Goal: Task Accomplishment & Management: Manage account settings

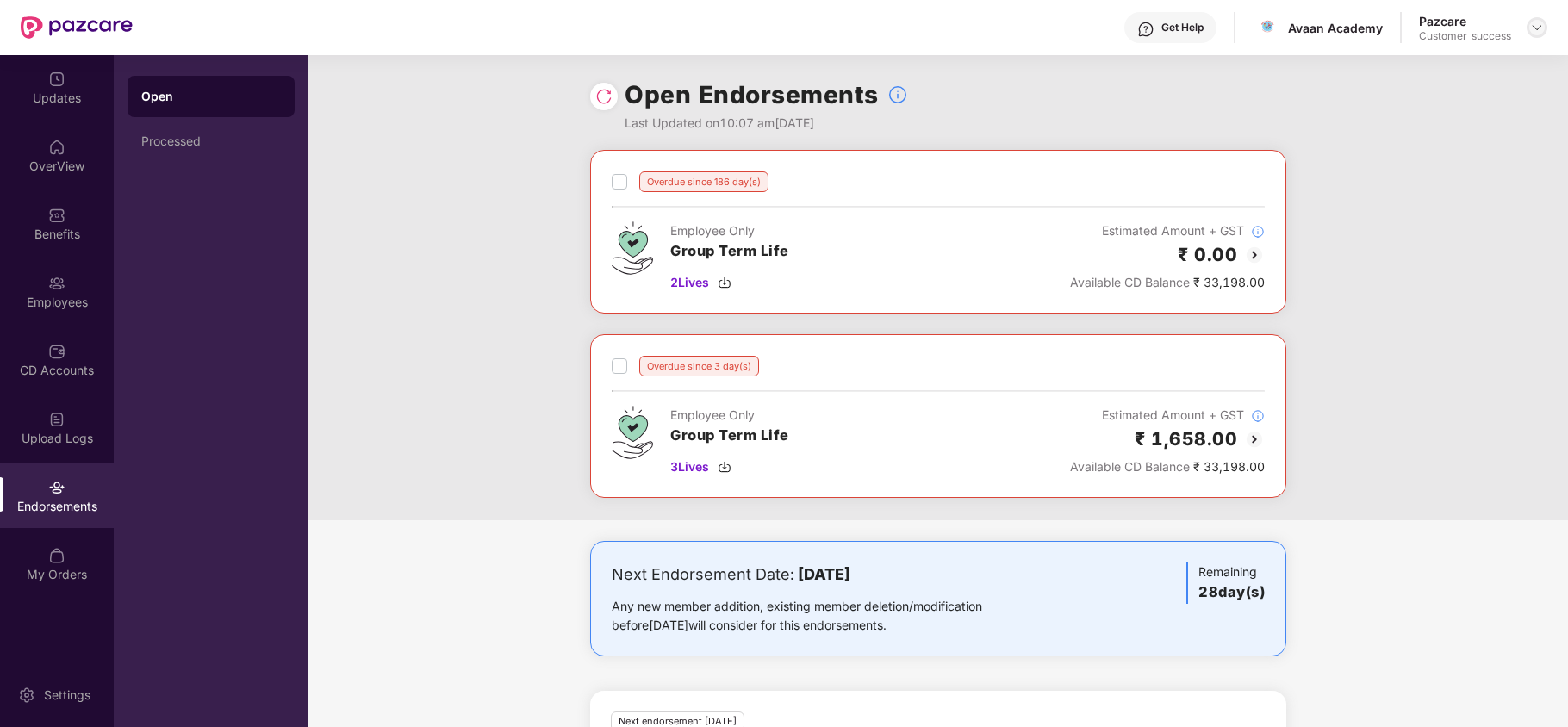
click at [1530, 31] on img at bounding box center [1536, 27] width 14 height 14
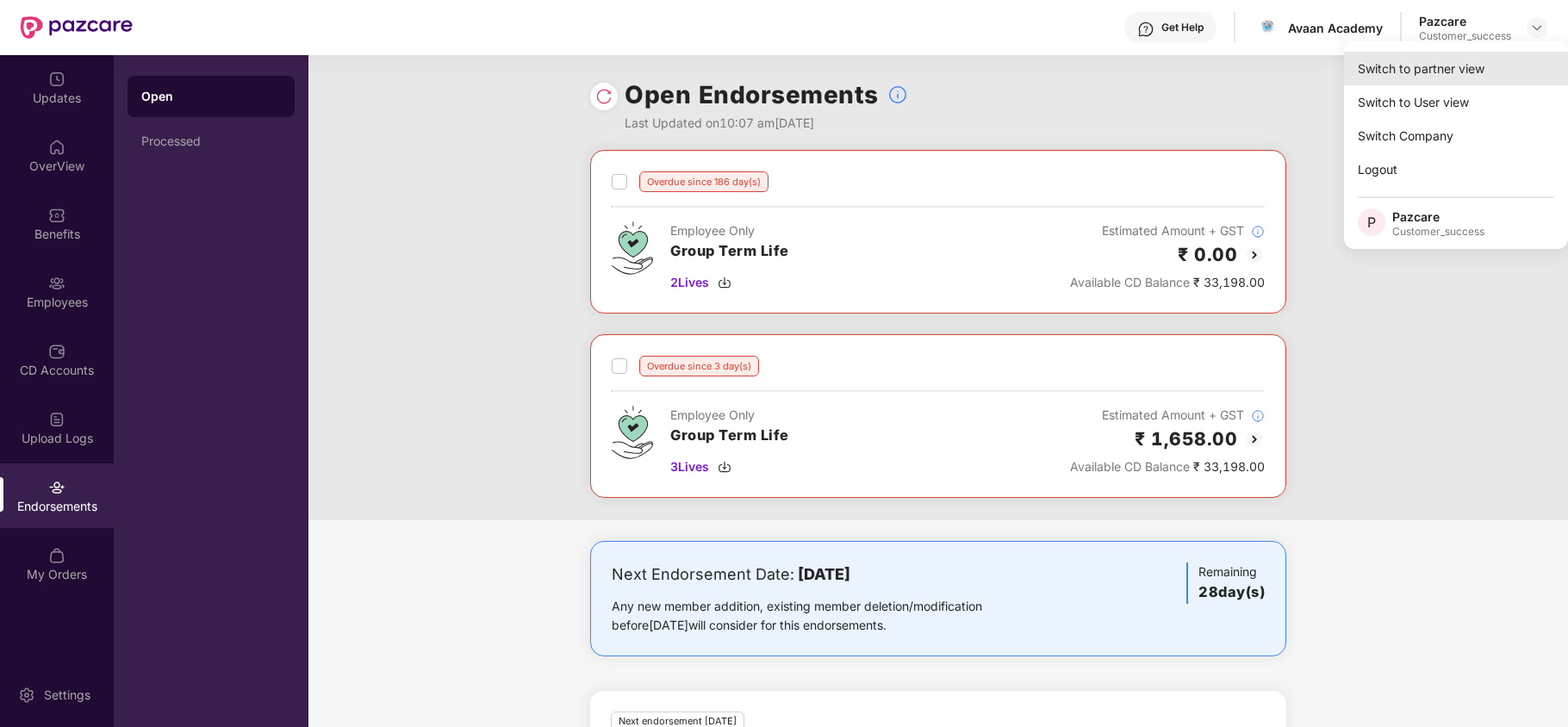
click at [1471, 70] on div "Switch to partner view" at bounding box center [1456, 68] width 224 height 34
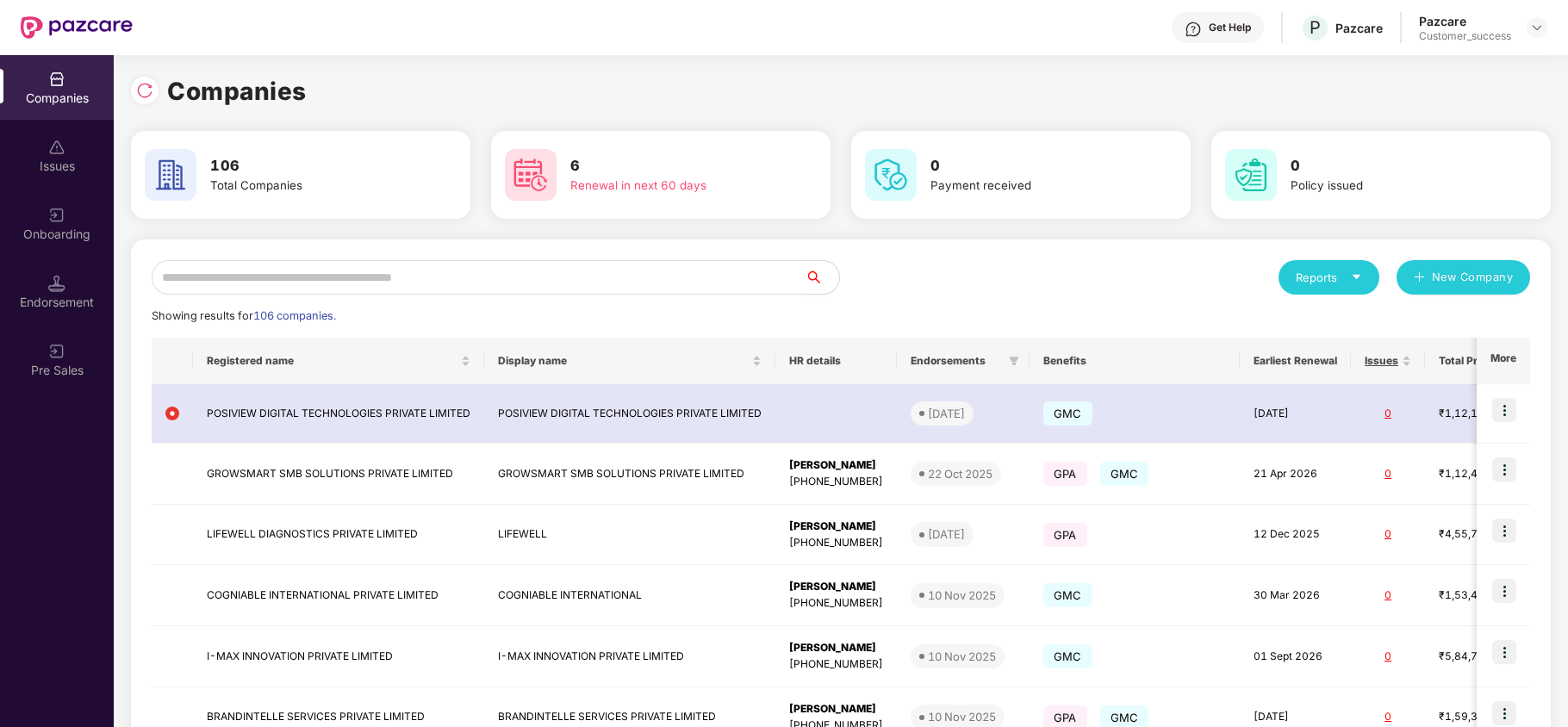
click at [615, 270] on input "text" at bounding box center [477, 277] width 653 height 35
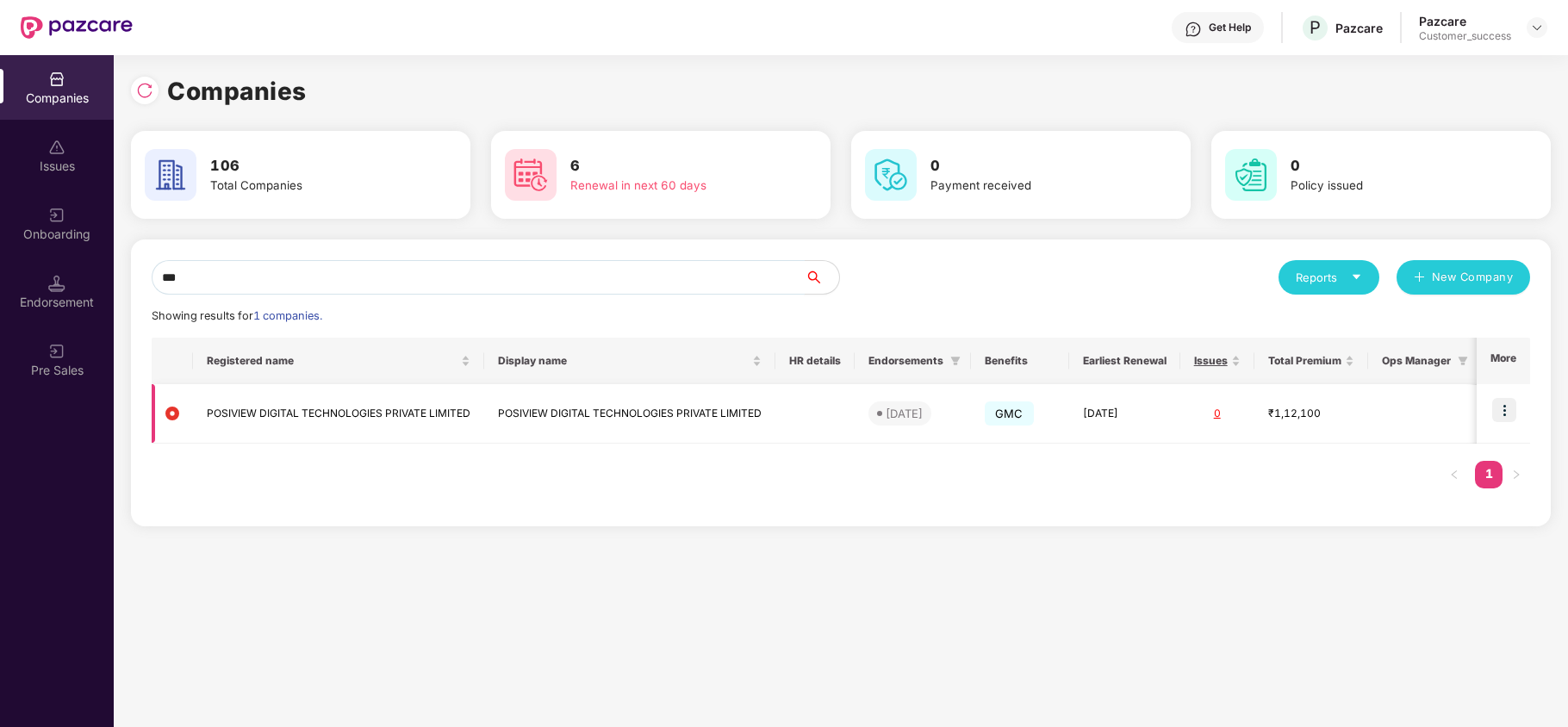
type input "***"
click at [1504, 420] on img at bounding box center [1504, 410] width 24 height 24
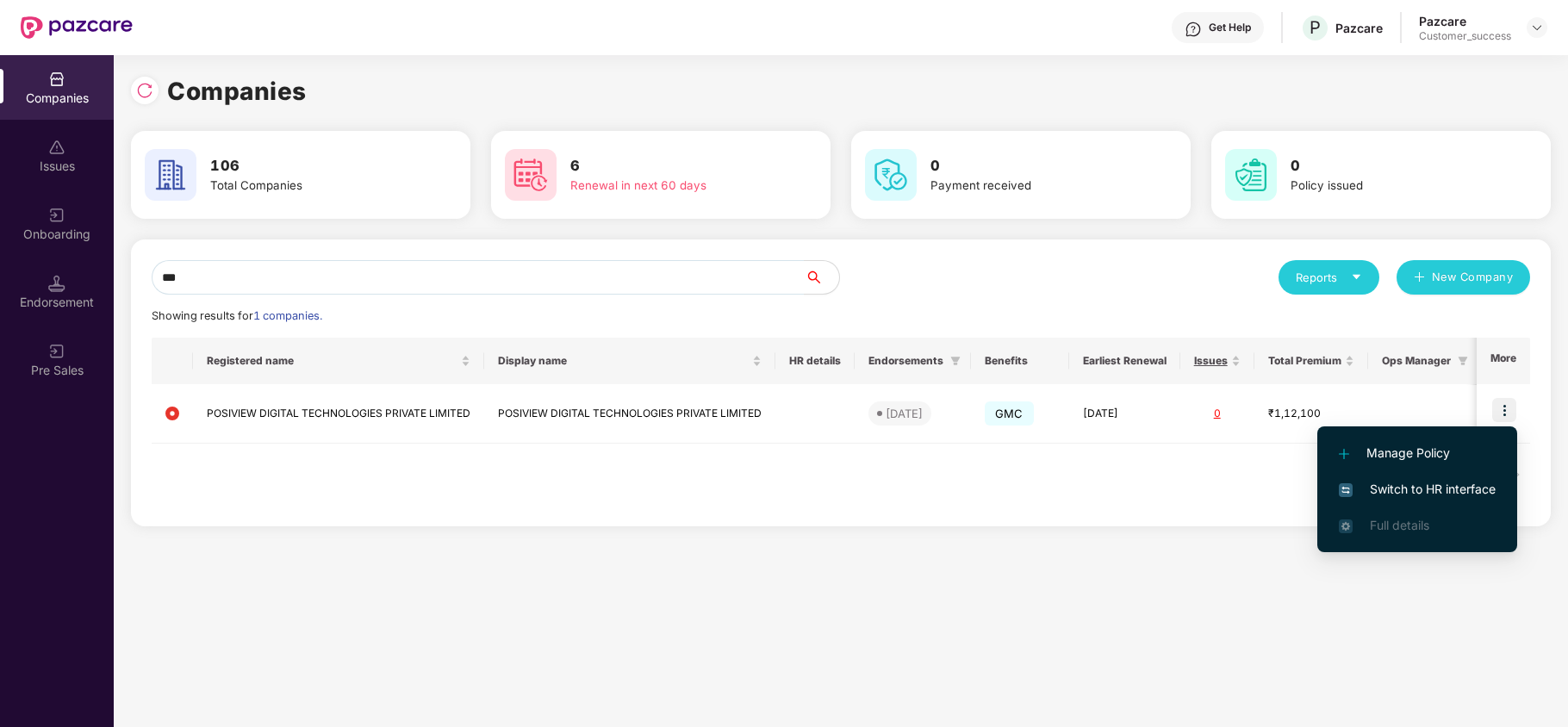
click at [1414, 494] on span "Switch to HR interface" at bounding box center [1417, 489] width 157 height 19
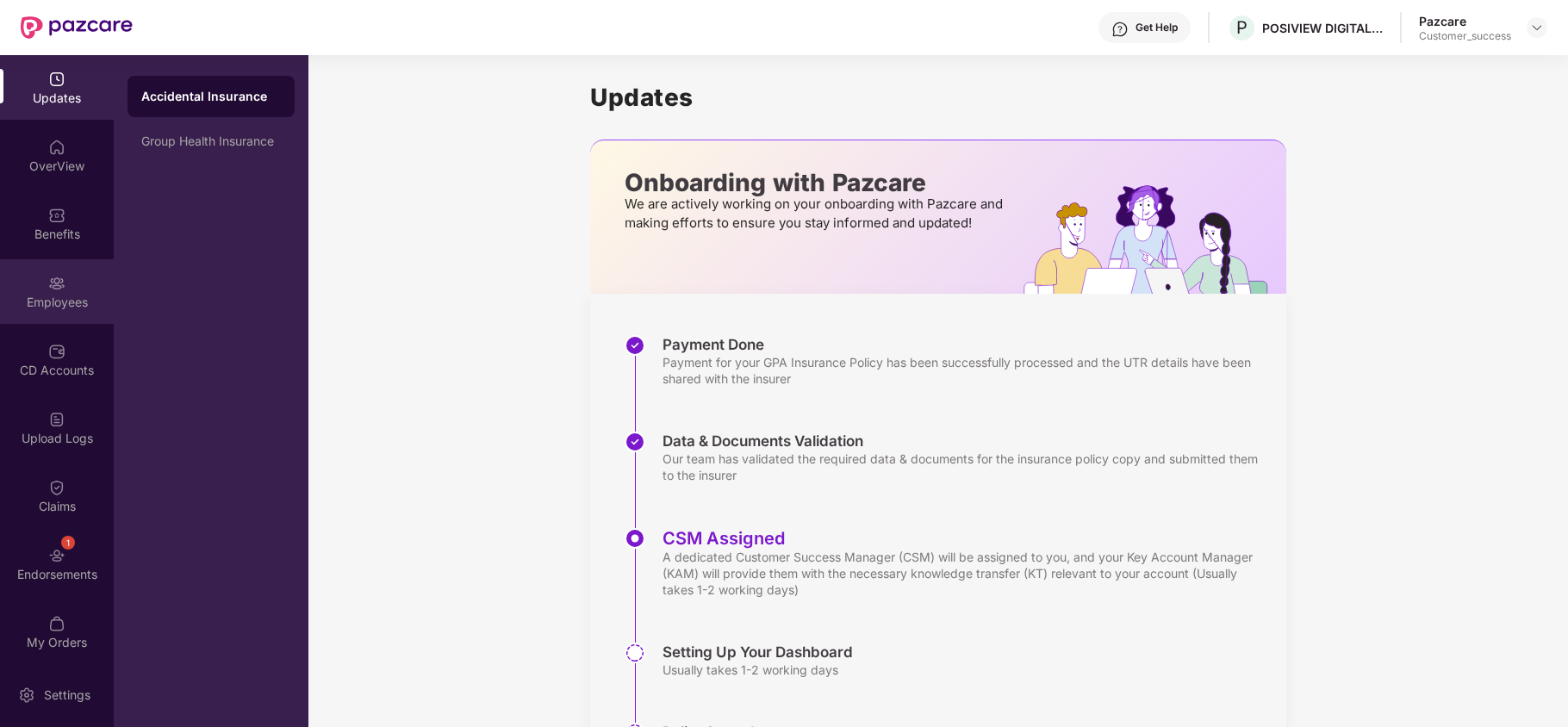
click at [60, 280] on img at bounding box center [57, 283] width 17 height 17
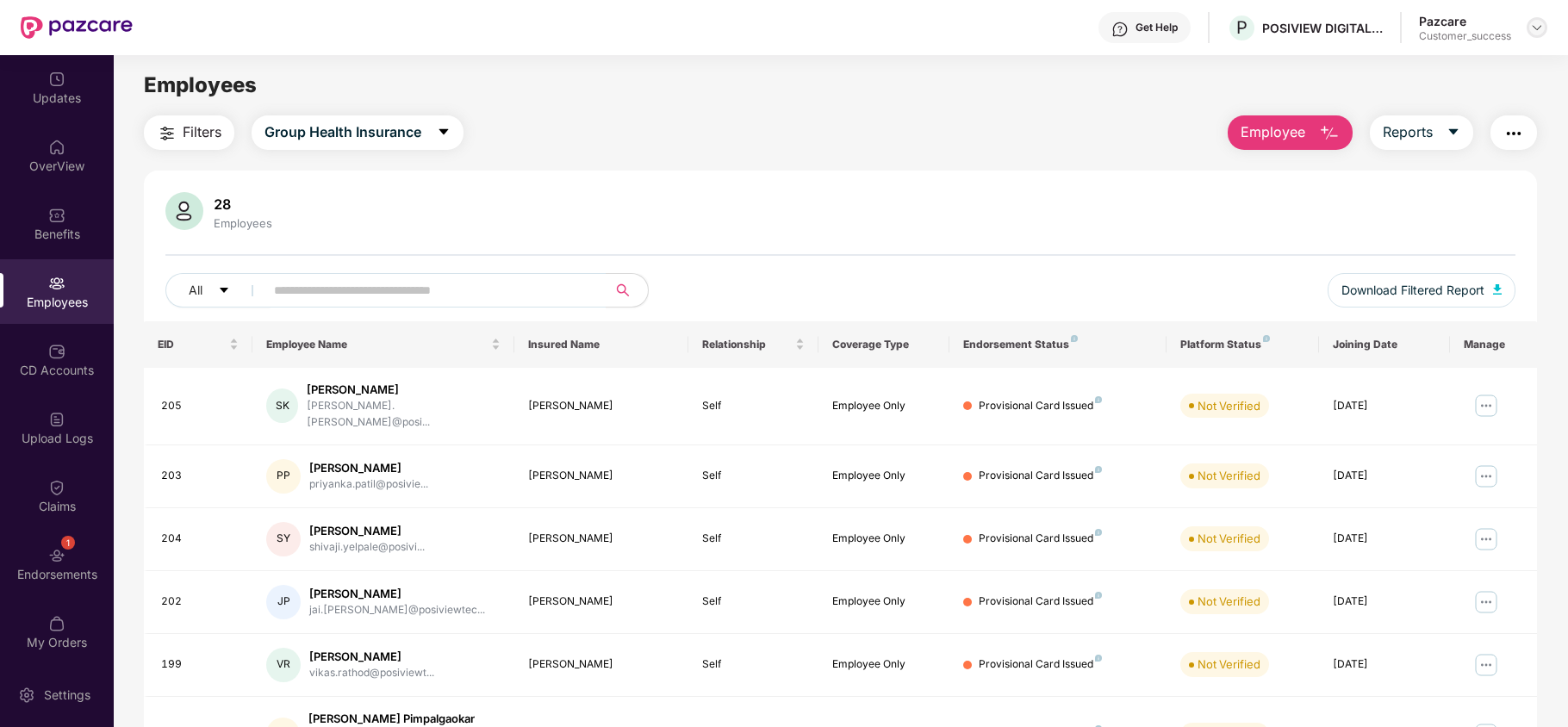
click at [1545, 28] on div at bounding box center [1537, 27] width 21 height 21
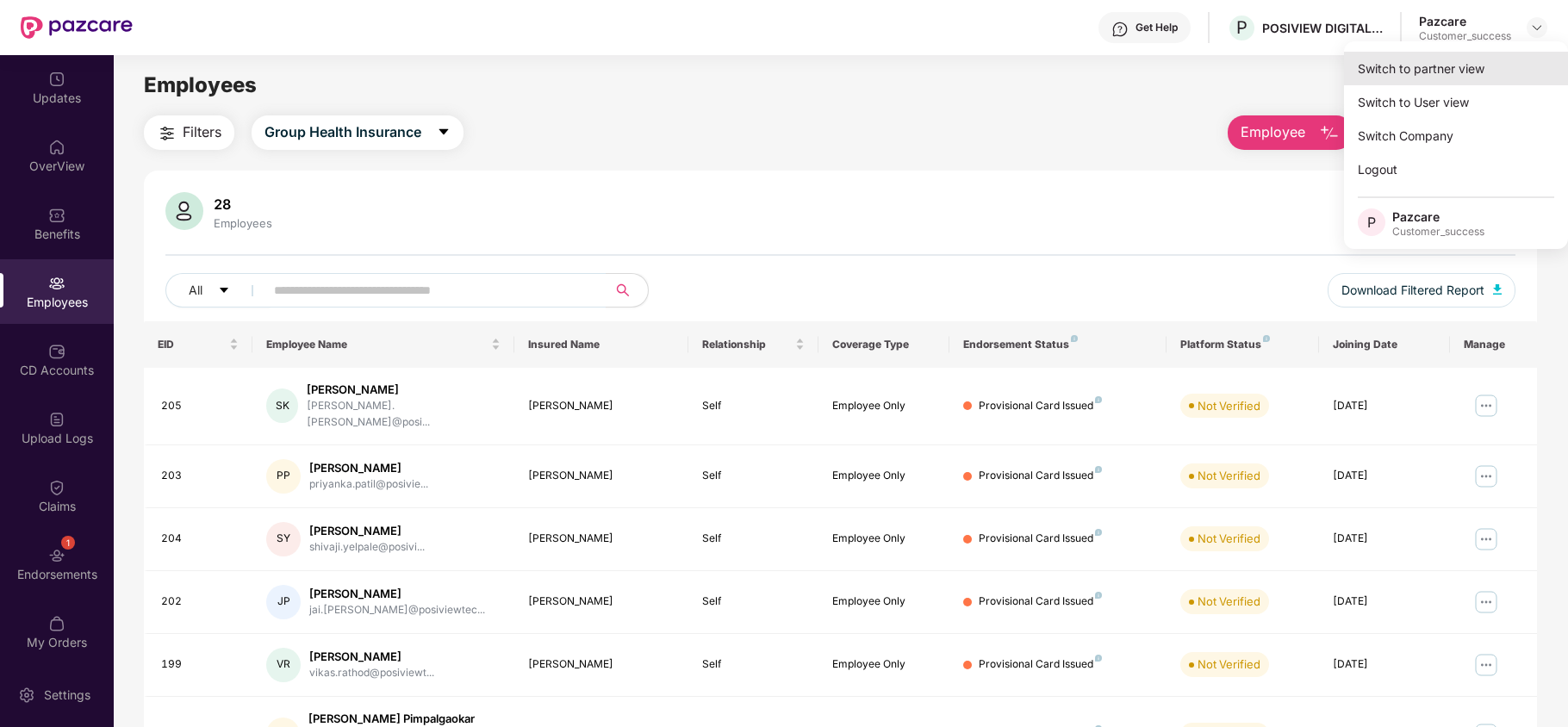
click at [1504, 62] on div "Switch to partner view" at bounding box center [1456, 68] width 224 height 34
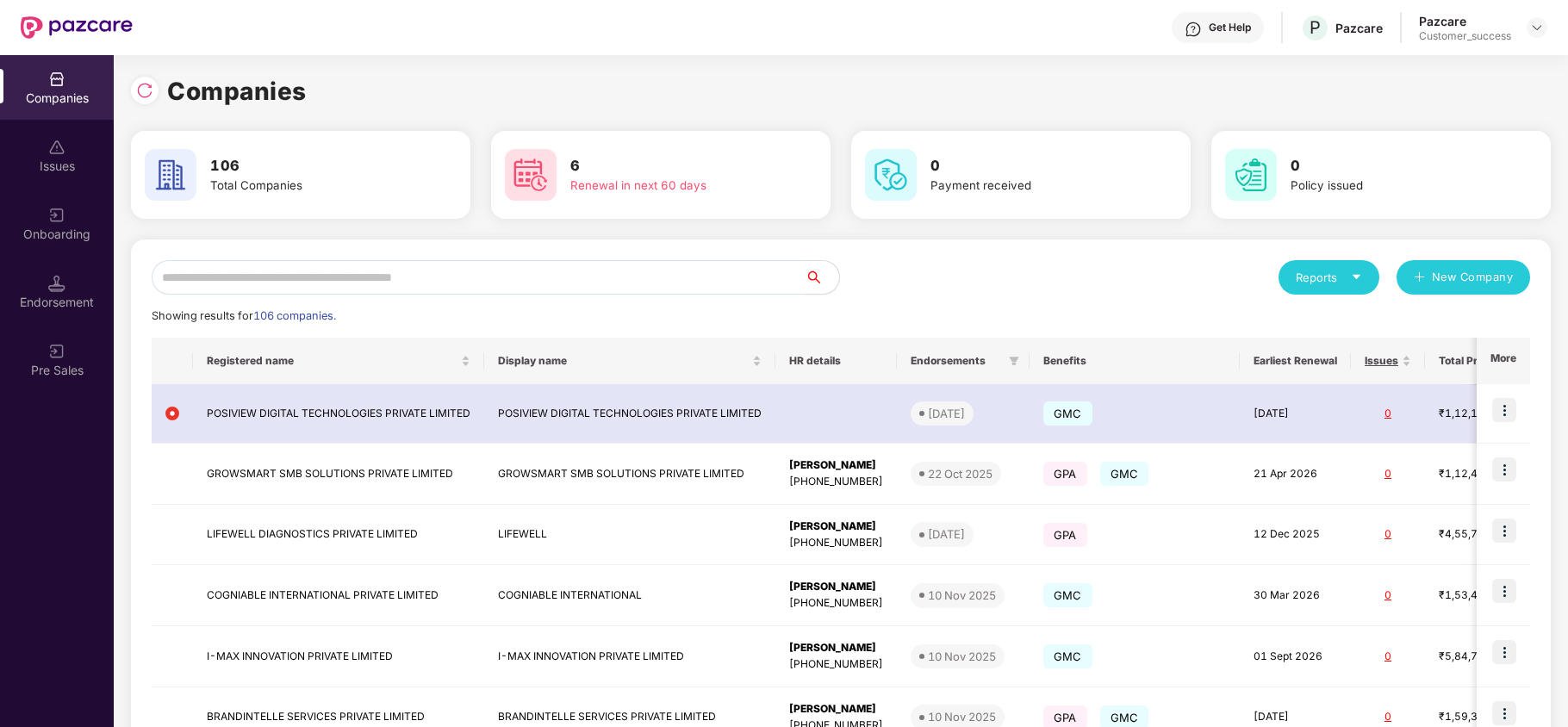
click at [722, 262] on input "text" at bounding box center [477, 277] width 653 height 35
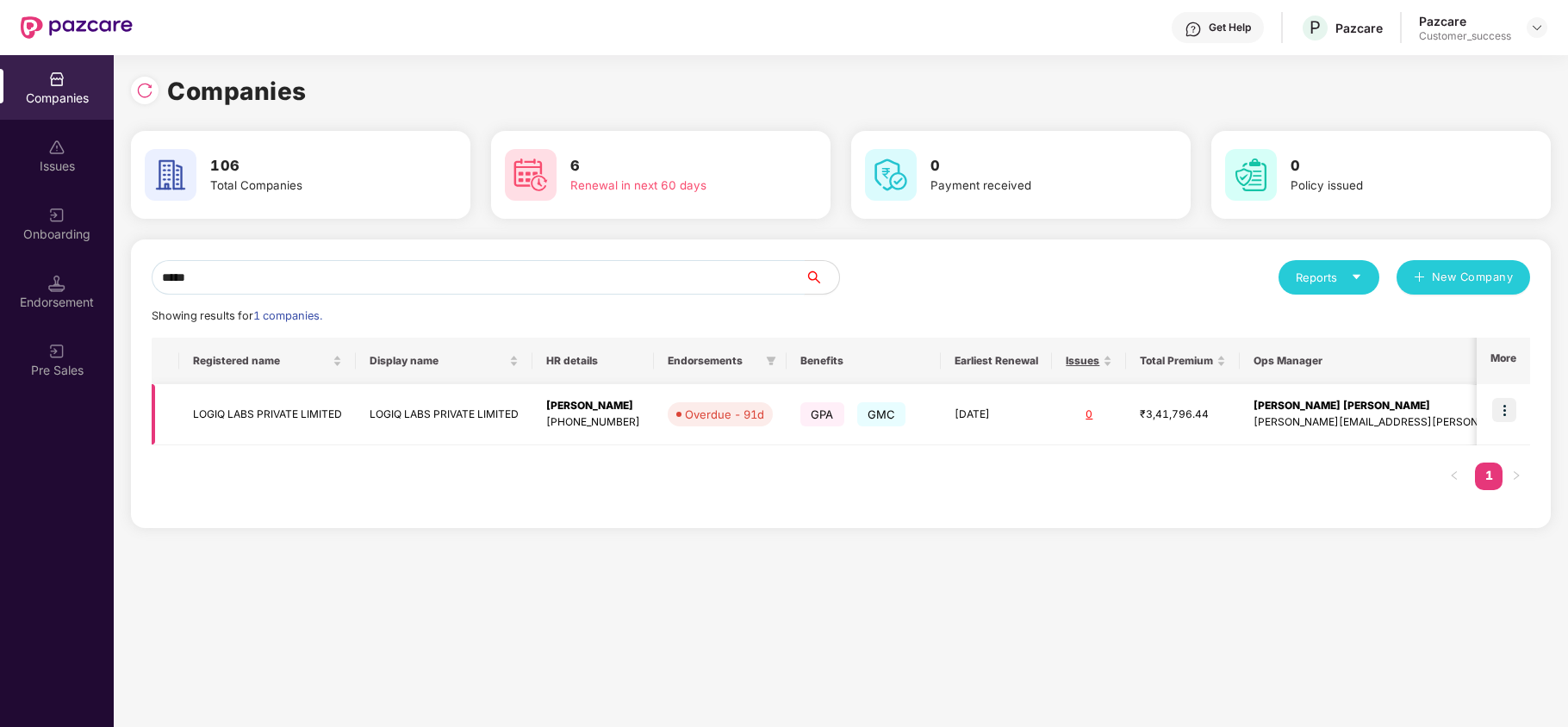
type input "*****"
click at [1503, 411] on img at bounding box center [1504, 410] width 24 height 24
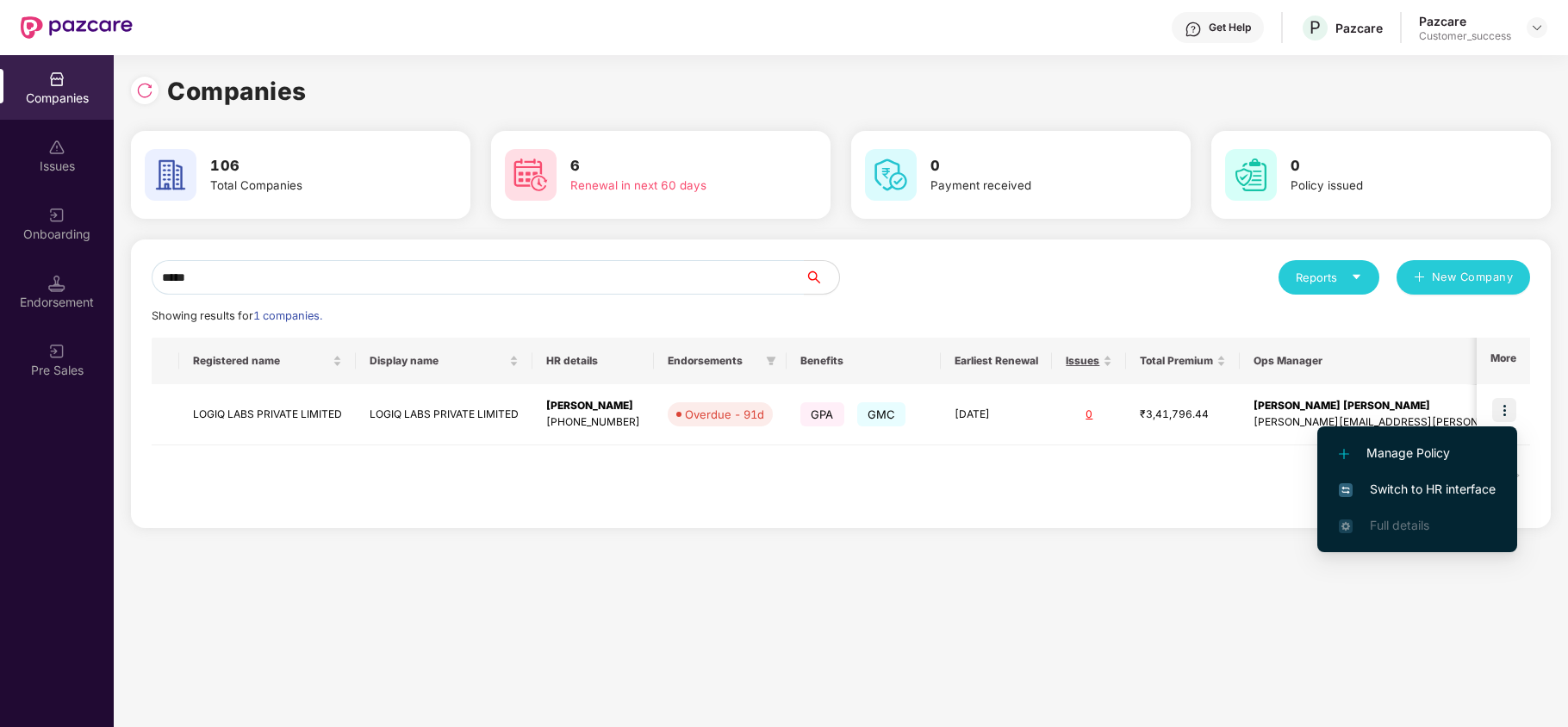
click at [1406, 476] on li "Switch to HR interface" at bounding box center [1417, 489] width 200 height 36
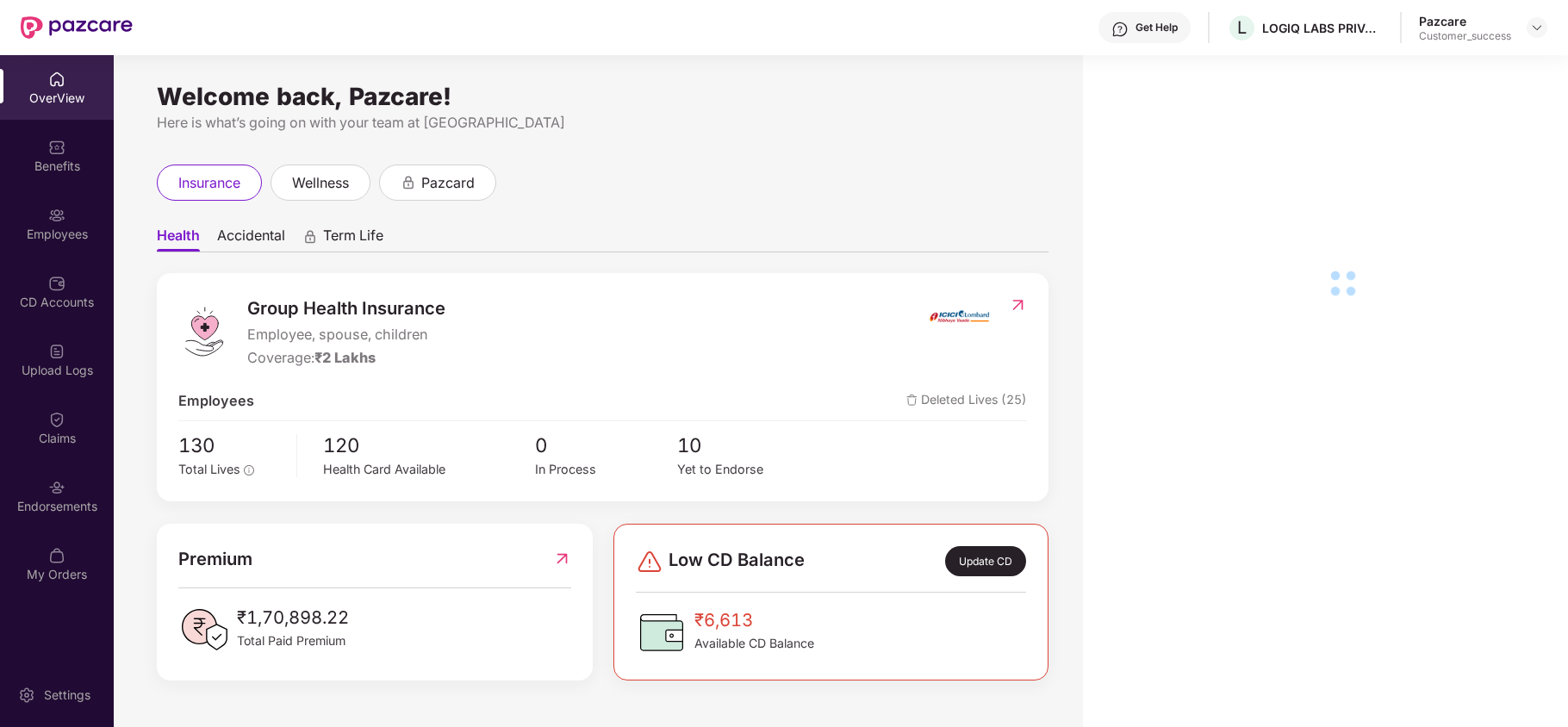
click at [35, 493] on div "Endorsements" at bounding box center [57, 495] width 114 height 64
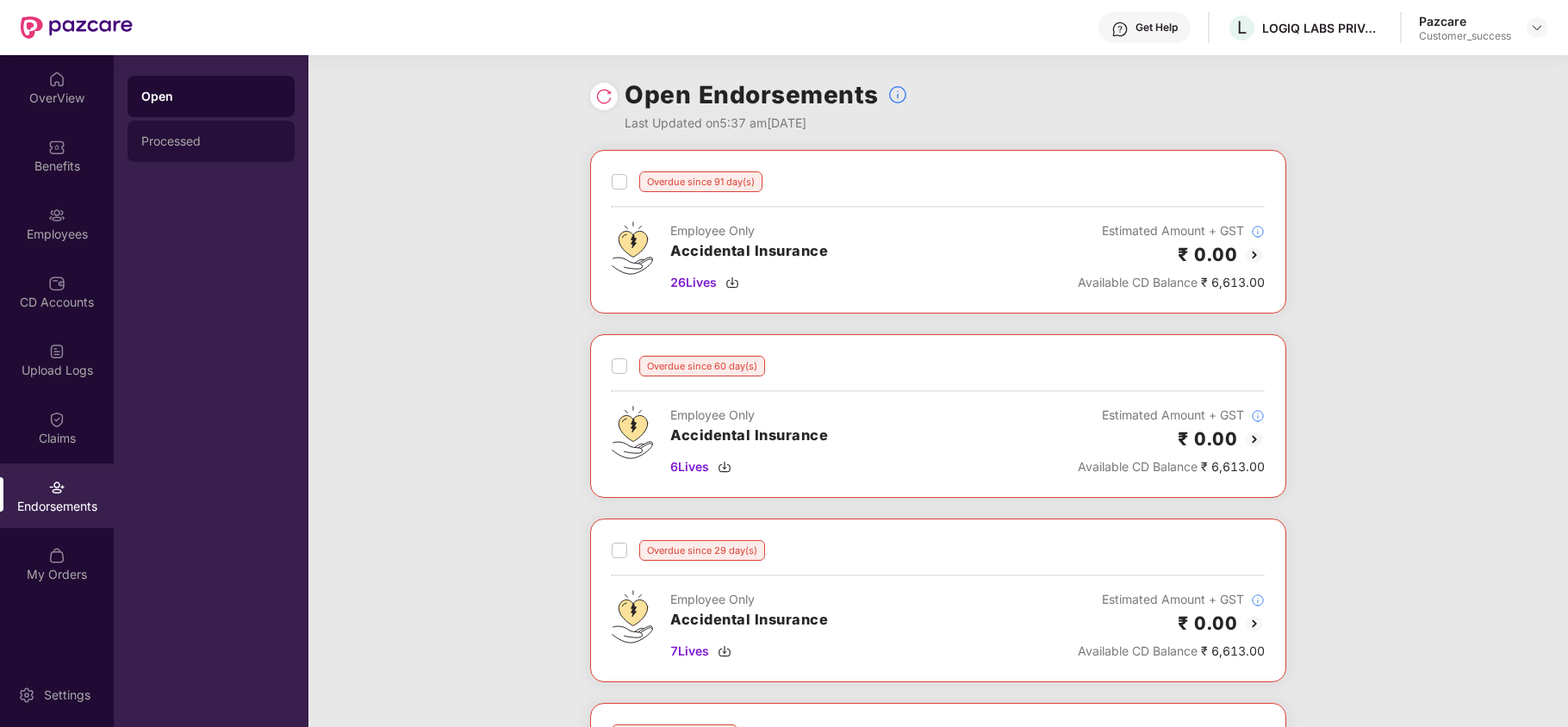
click at [173, 124] on div "Processed" at bounding box center [211, 141] width 167 height 41
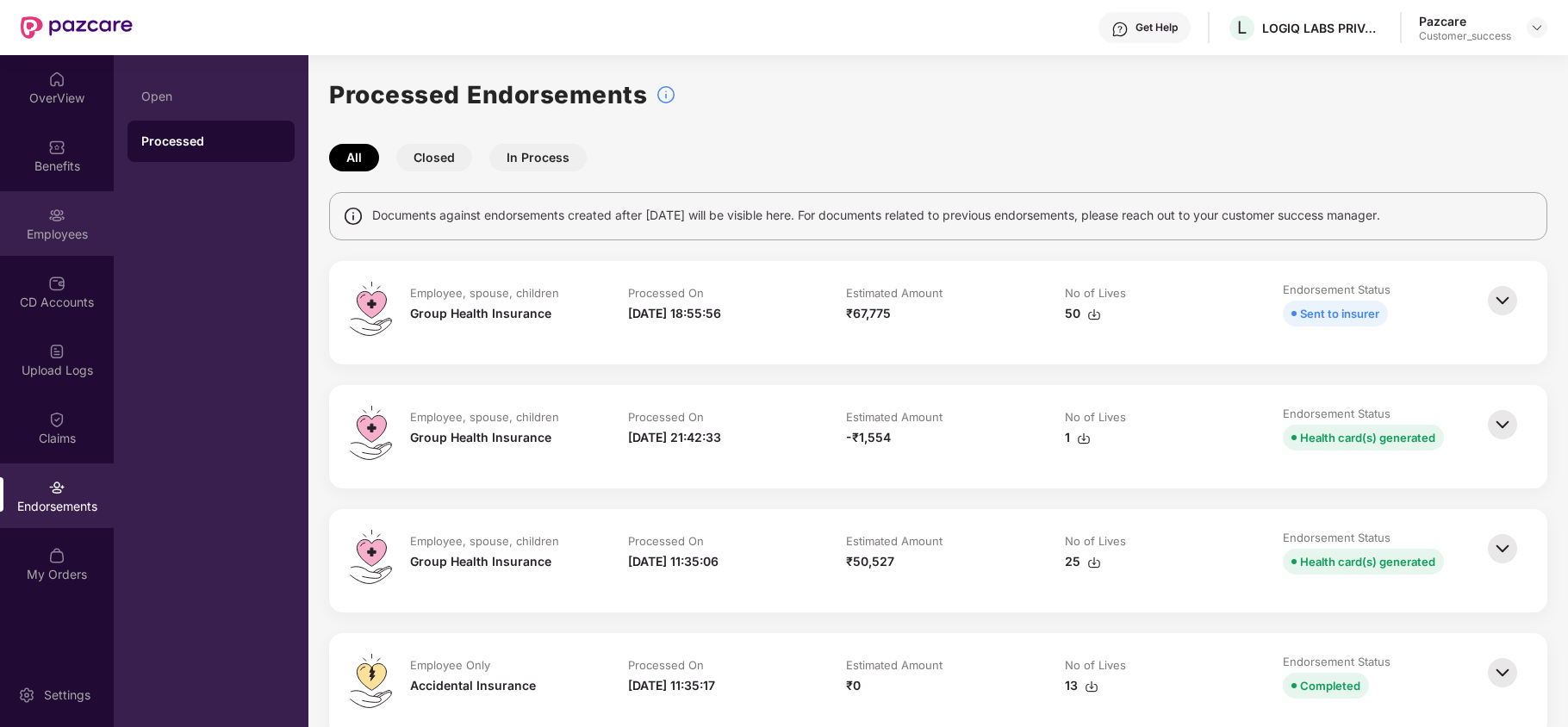
click at [43, 241] on div "Employees" at bounding box center [57, 234] width 114 height 17
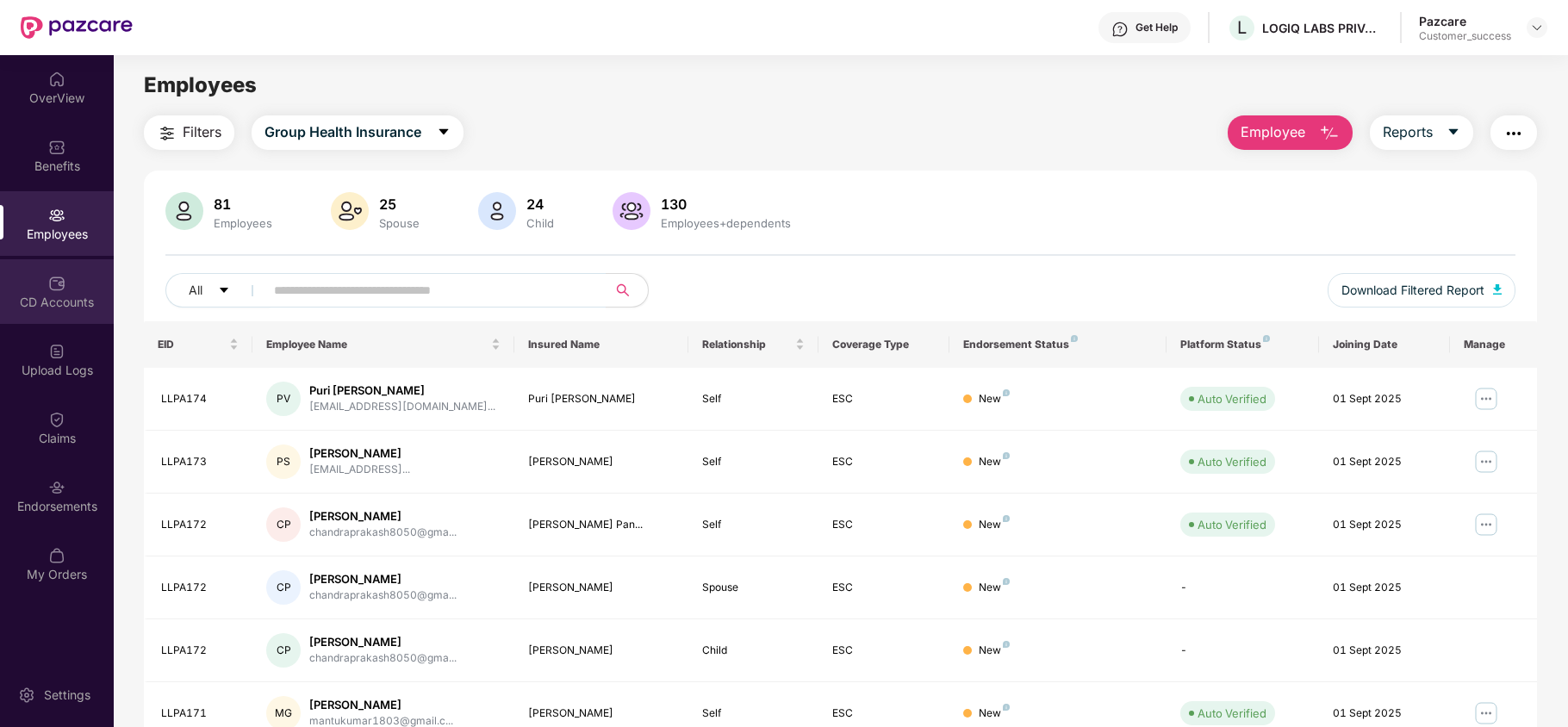
click at [67, 312] on div "CD Accounts" at bounding box center [57, 291] width 114 height 64
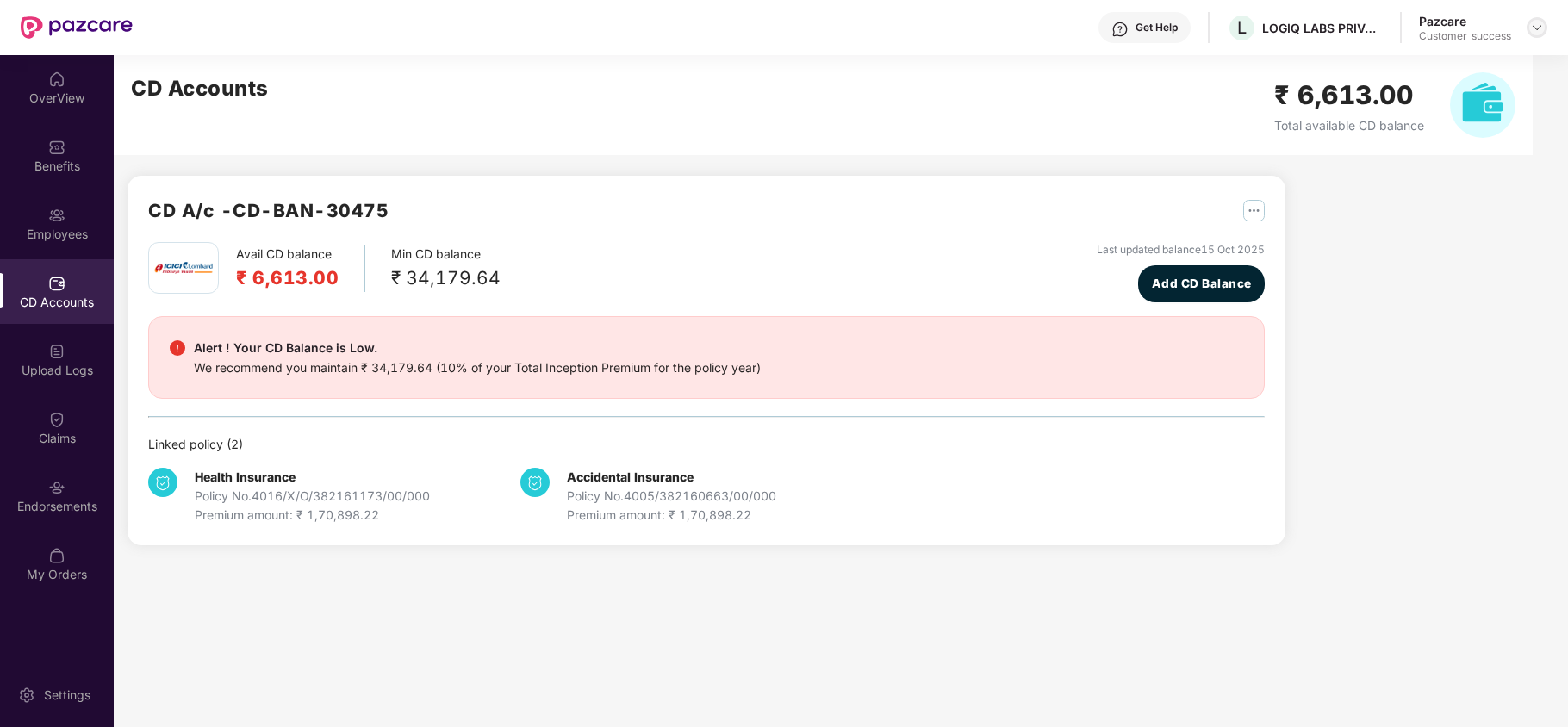
click at [1538, 33] on img at bounding box center [1536, 27] width 14 height 14
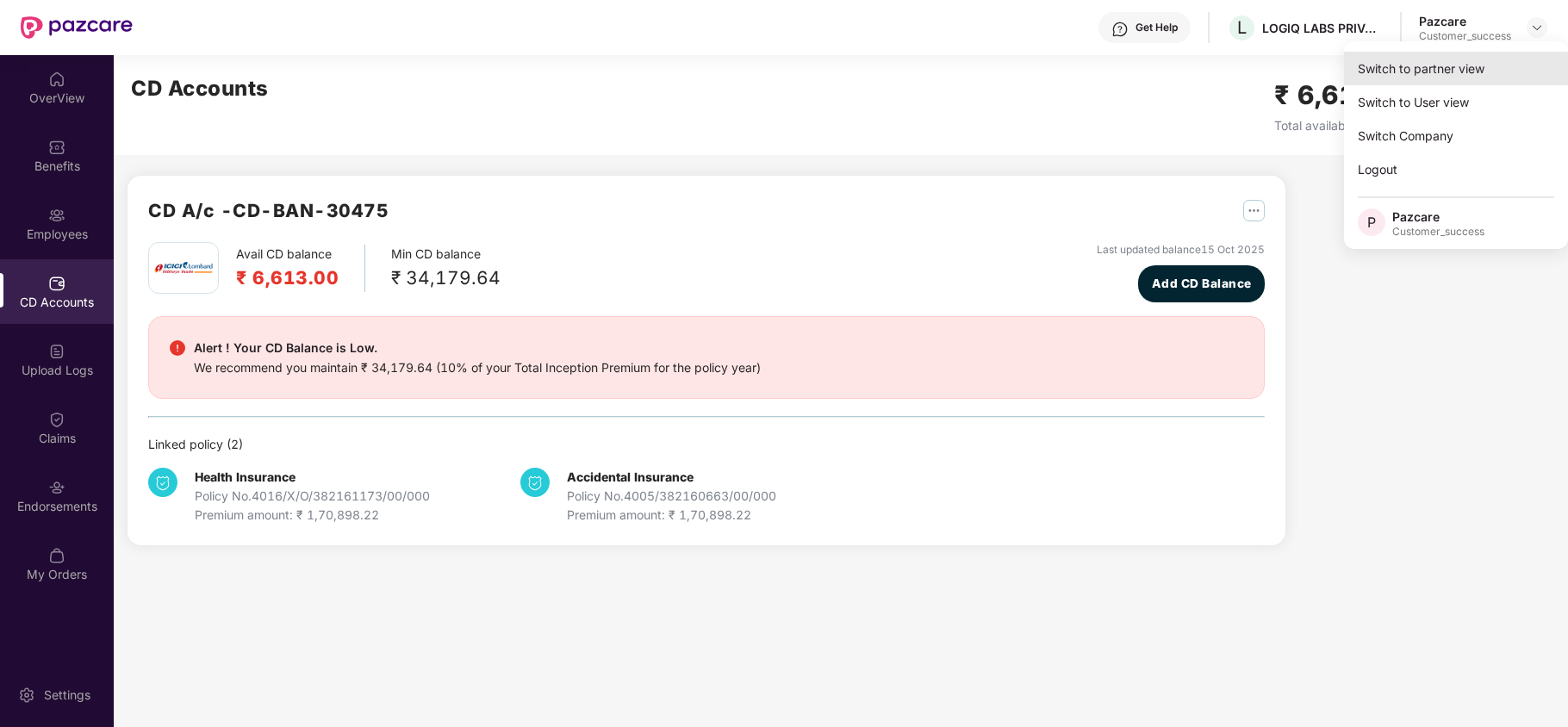
click at [1456, 77] on div "Switch to partner view" at bounding box center [1456, 68] width 224 height 34
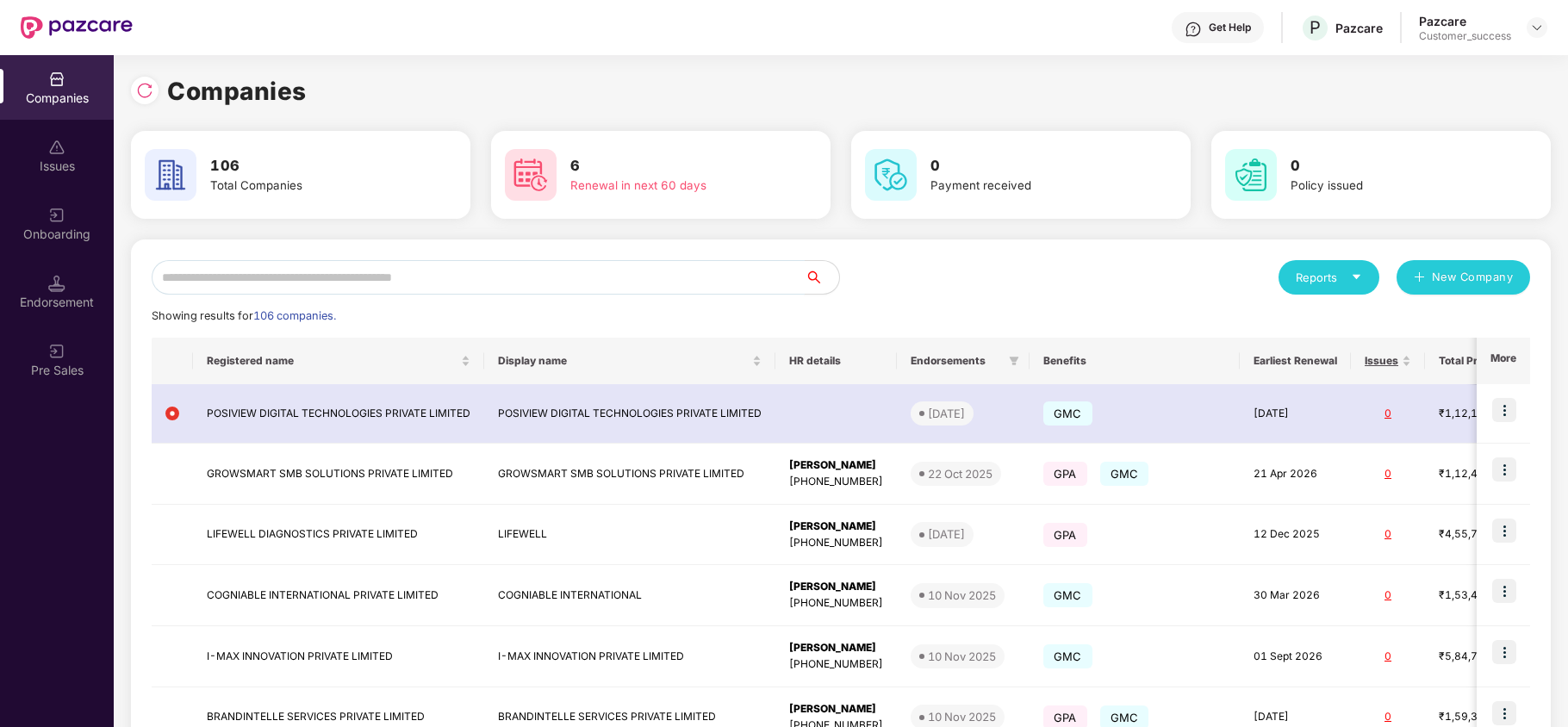
click at [546, 280] on input "text" at bounding box center [477, 277] width 653 height 35
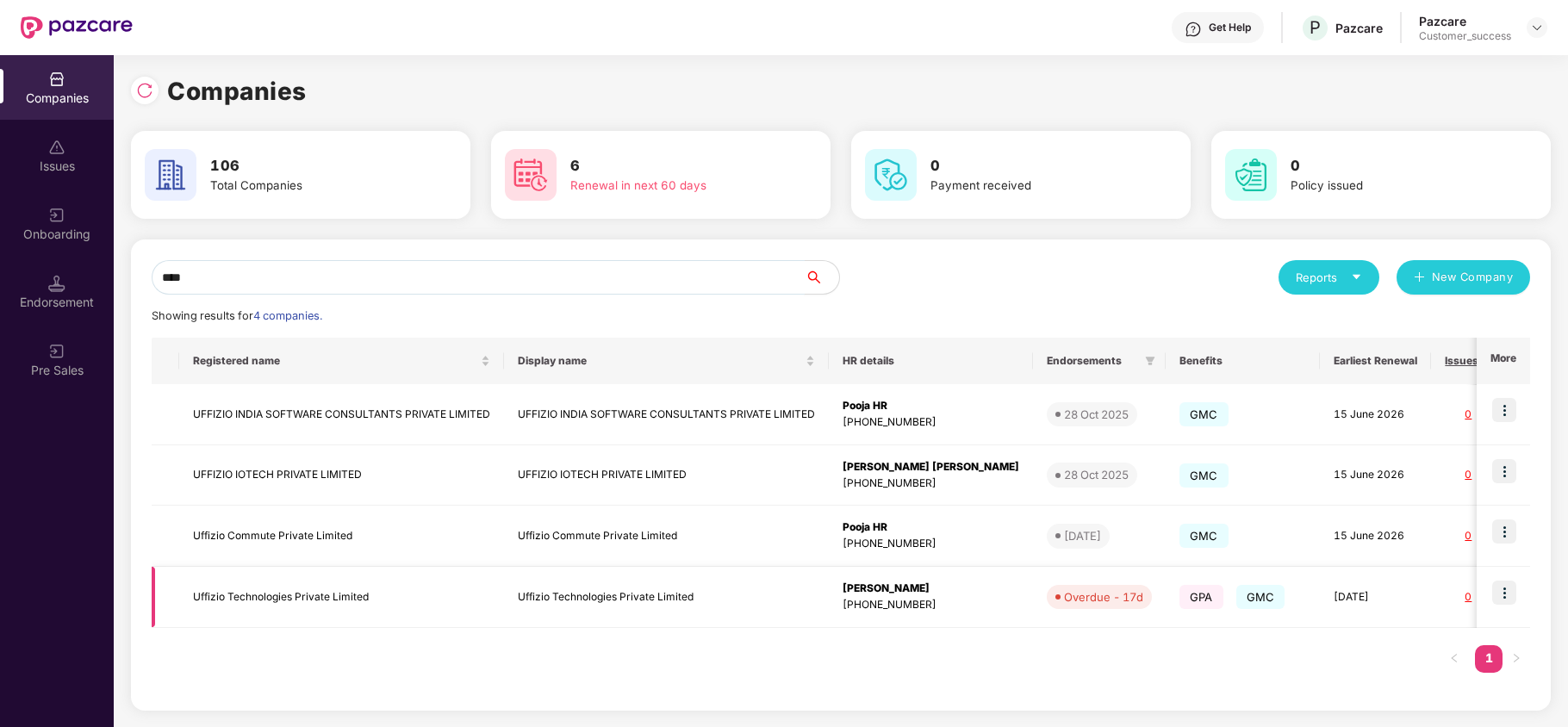
type input "****"
click at [365, 597] on td "Uffizio Technologies Private Limited" at bounding box center [342, 596] width 325 height 61
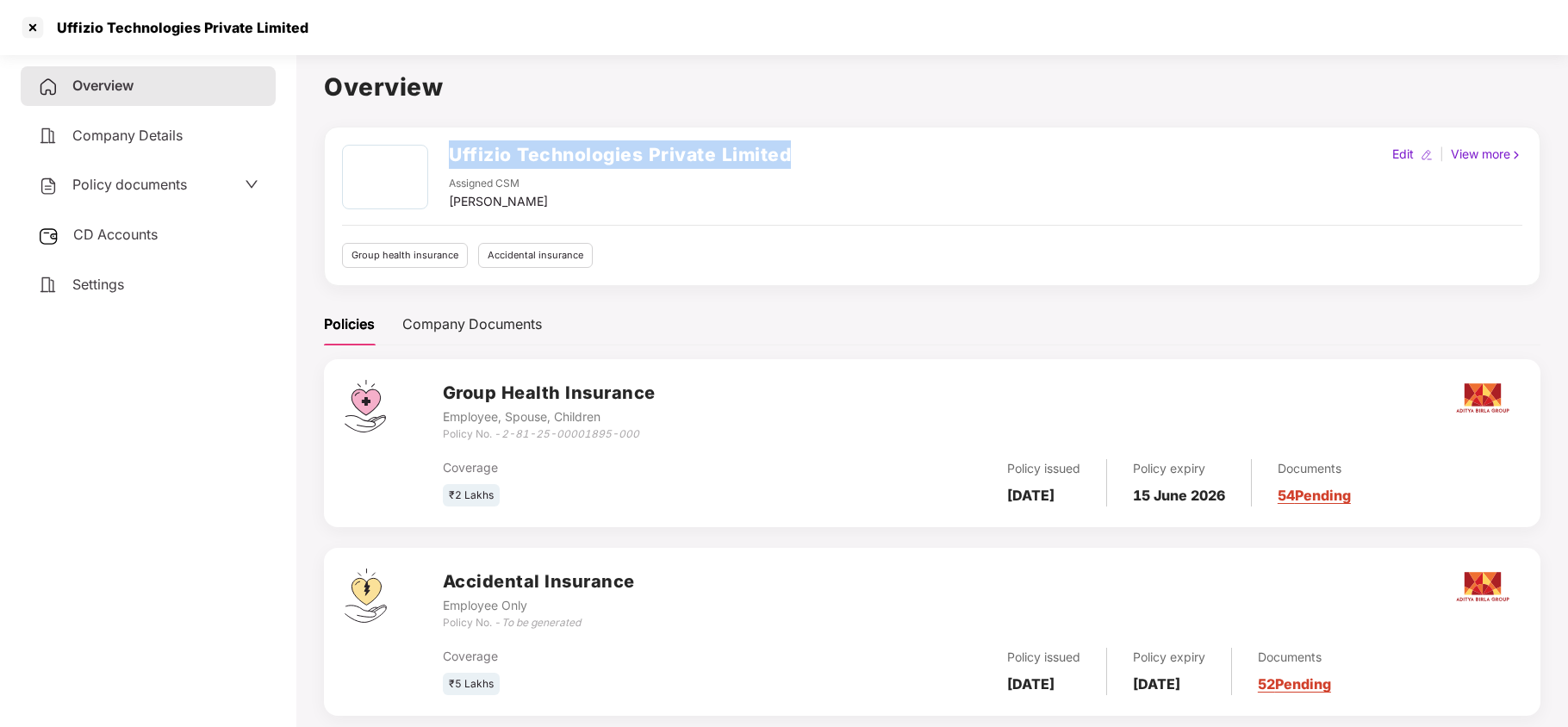
copy h2 "Uffizio Technologies Private Limited"
drag, startPoint x: 446, startPoint y: 145, endPoint x: 804, endPoint y: 125, distance: 358.6
click at [804, 125] on div "Overview Uffizio Technologies Private Limited Assigned CSM [PERSON_NAME] Edit |…" at bounding box center [932, 402] width 1216 height 668
click at [194, 188] on div "Policy documents" at bounding box center [148, 185] width 220 height 22
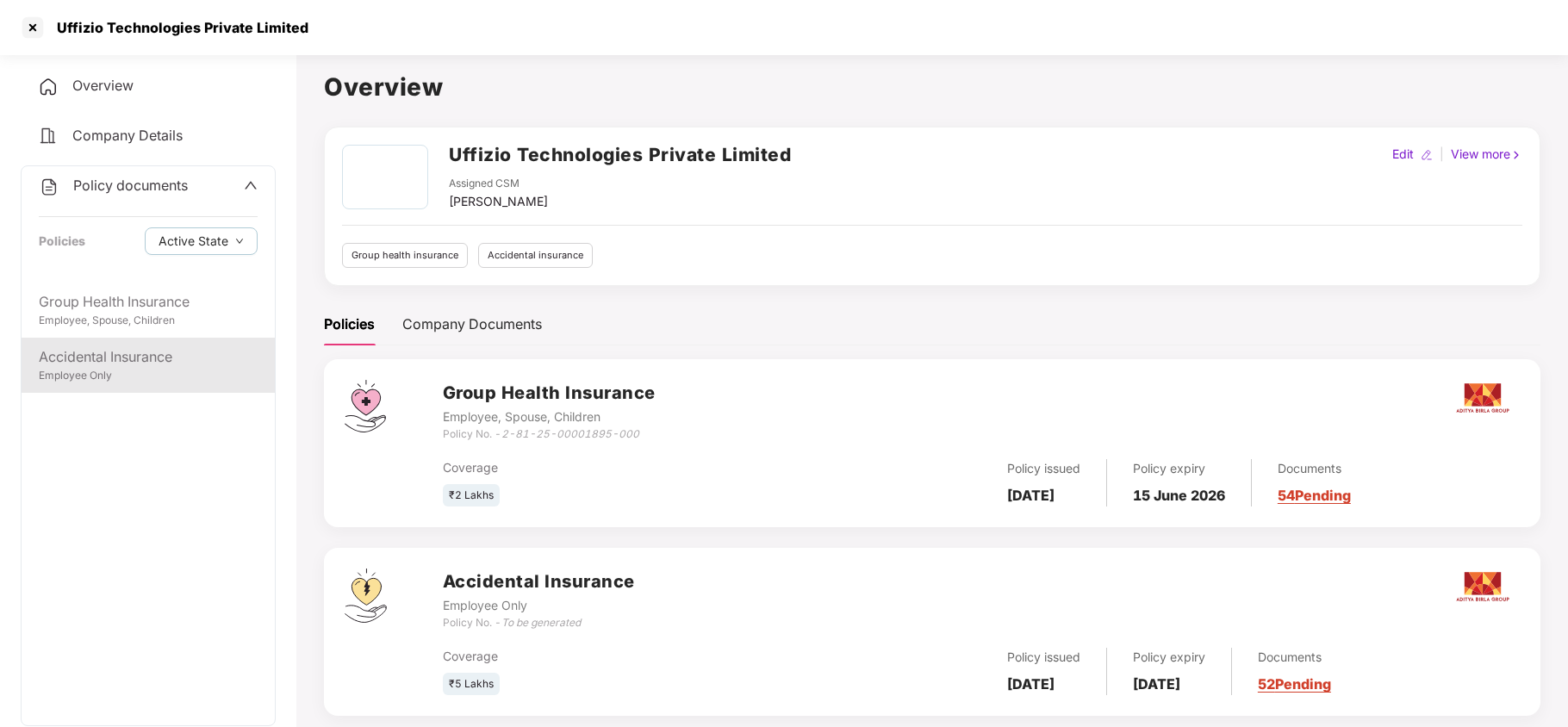
click at [115, 343] on div "Accidental Insurance Employee Only" at bounding box center [148, 365] width 253 height 55
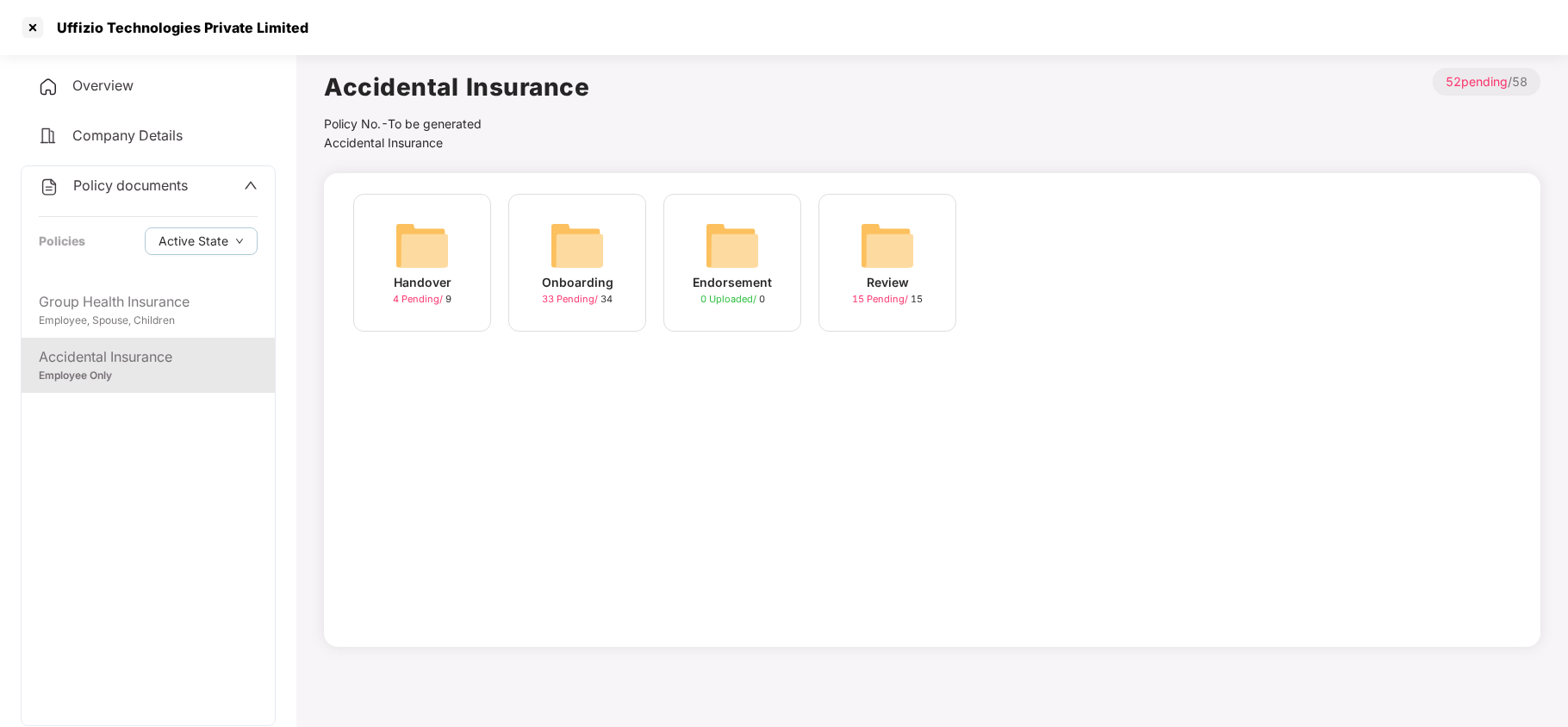
click at [555, 214] on div "Onboarding 33 Pending / 34" at bounding box center [577, 263] width 138 height 138
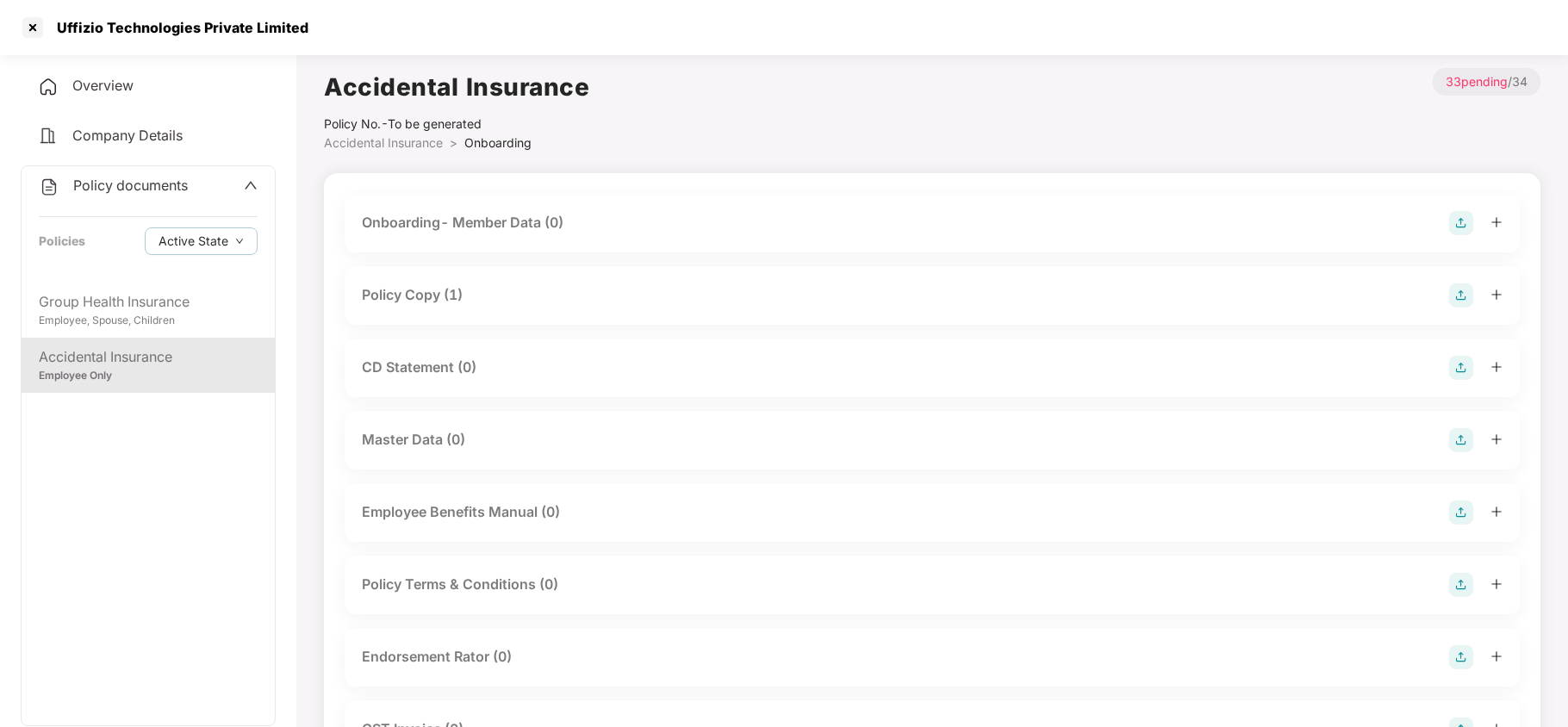
click at [517, 301] on div "Policy Copy (1)" at bounding box center [931, 295] width 1140 height 24
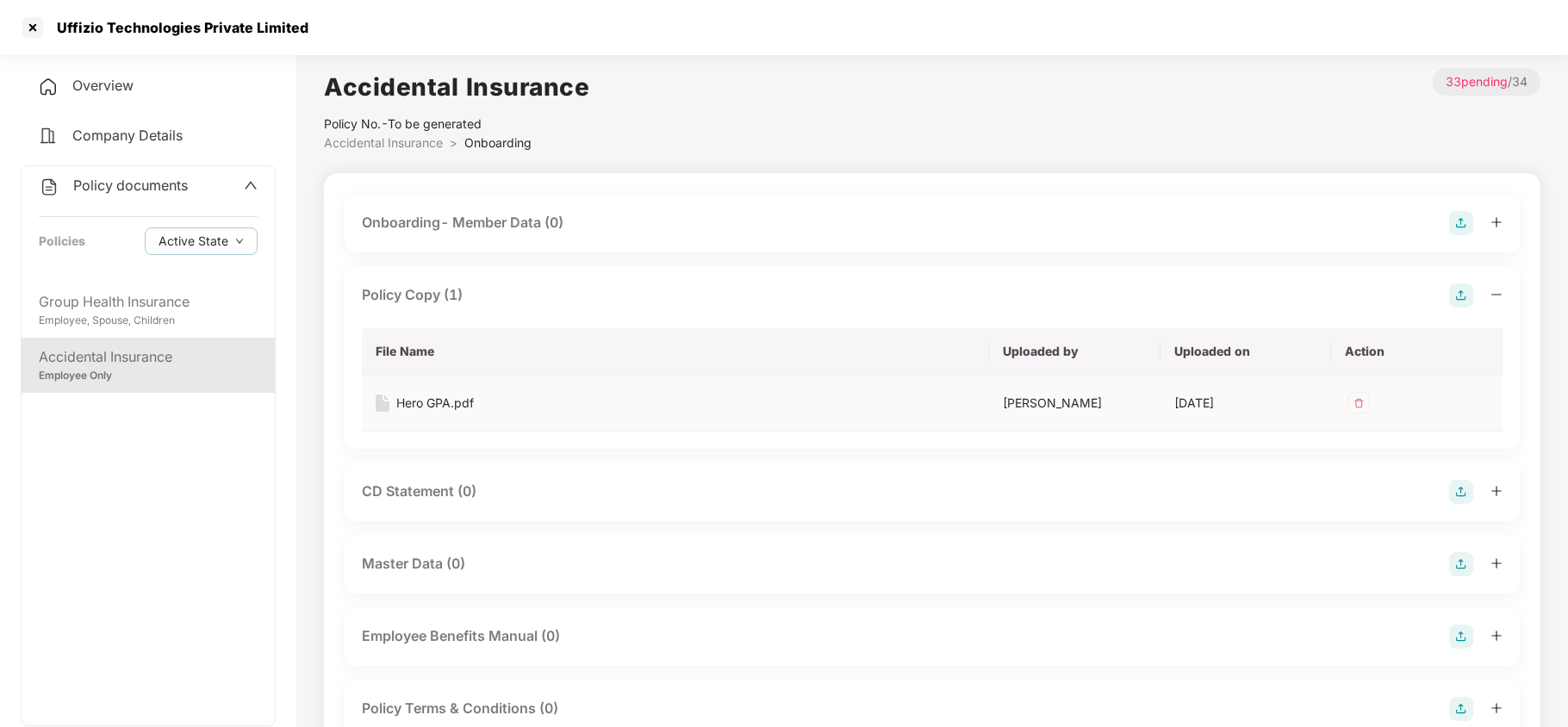
click at [1362, 397] on img at bounding box center [1359, 403] width 28 height 28
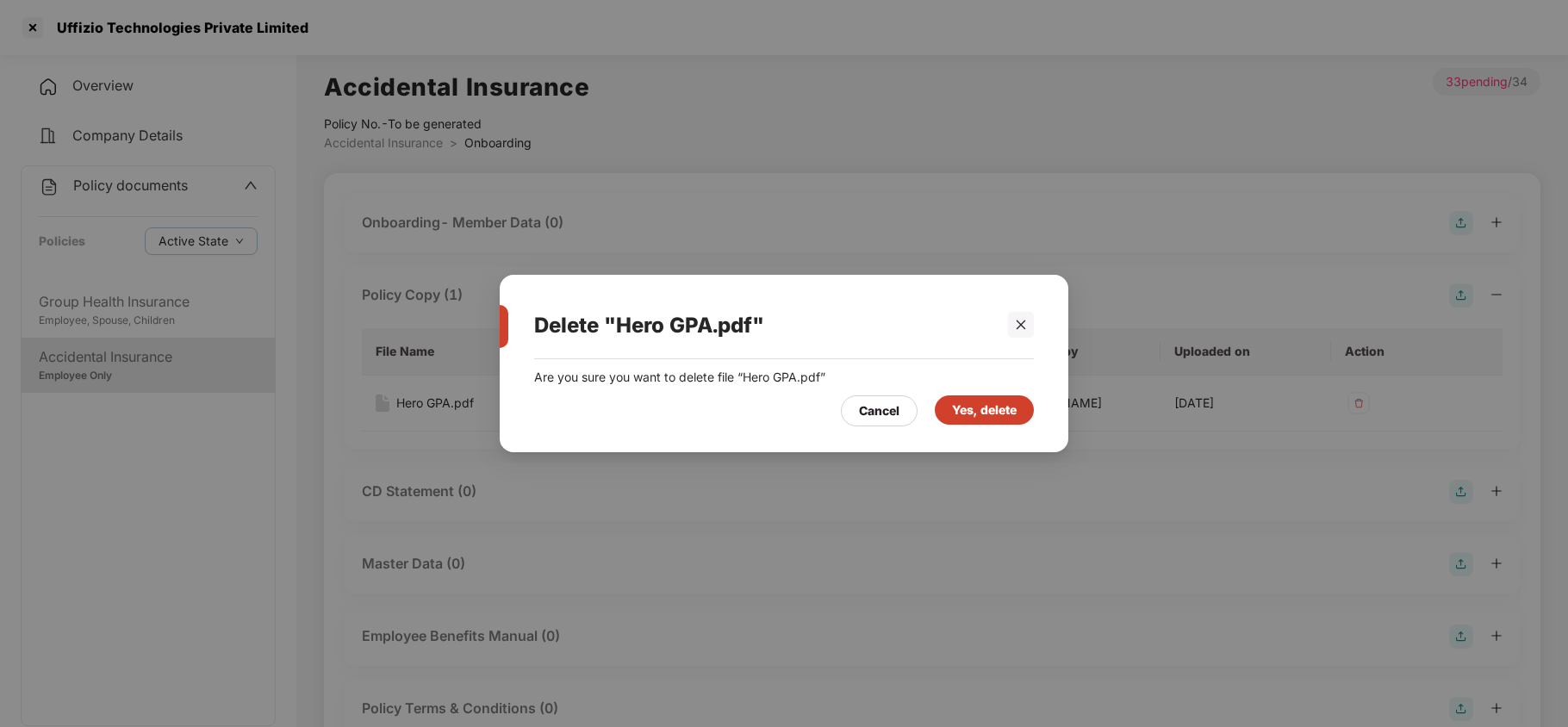
click at [1011, 416] on div "Yes, delete" at bounding box center [983, 410] width 64 height 19
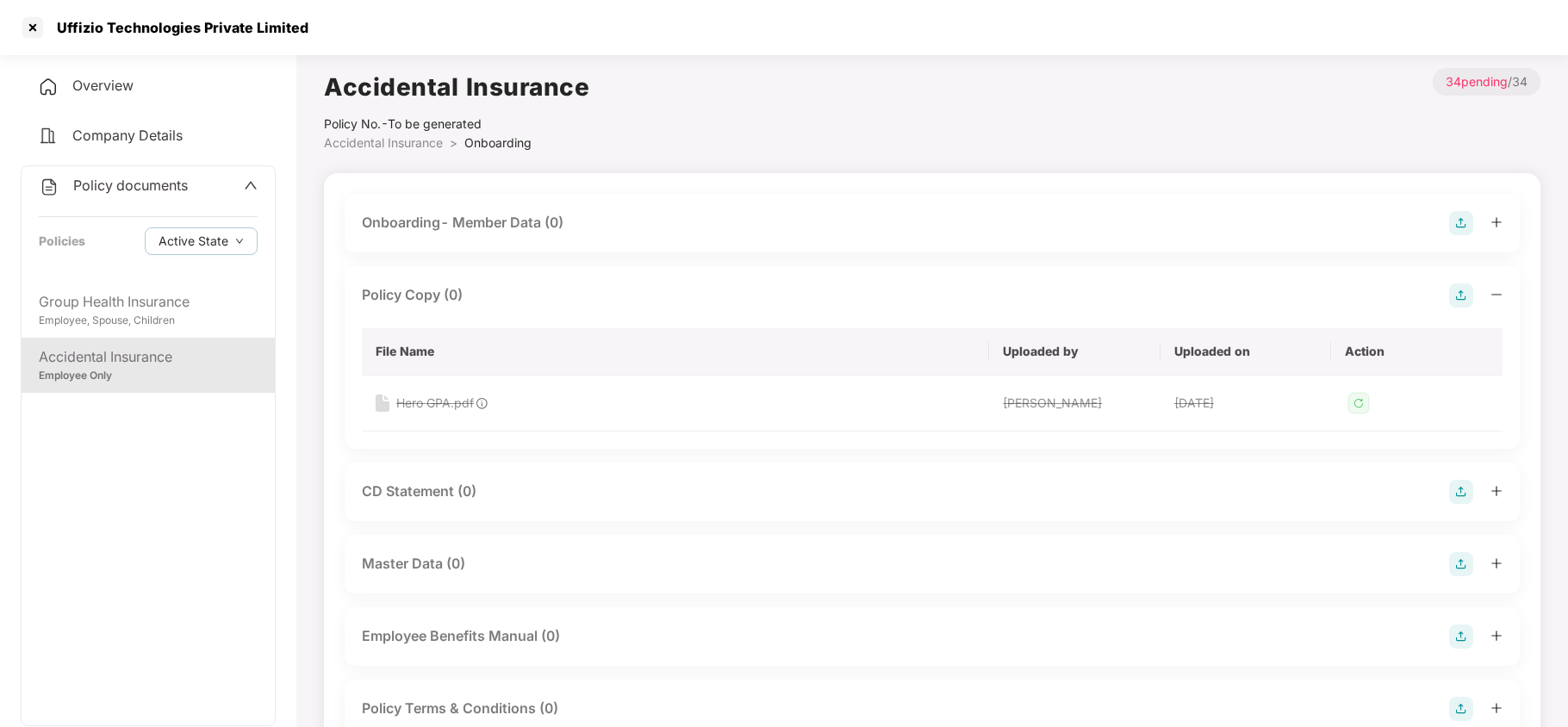
click at [1456, 297] on img at bounding box center [1462, 295] width 24 height 24
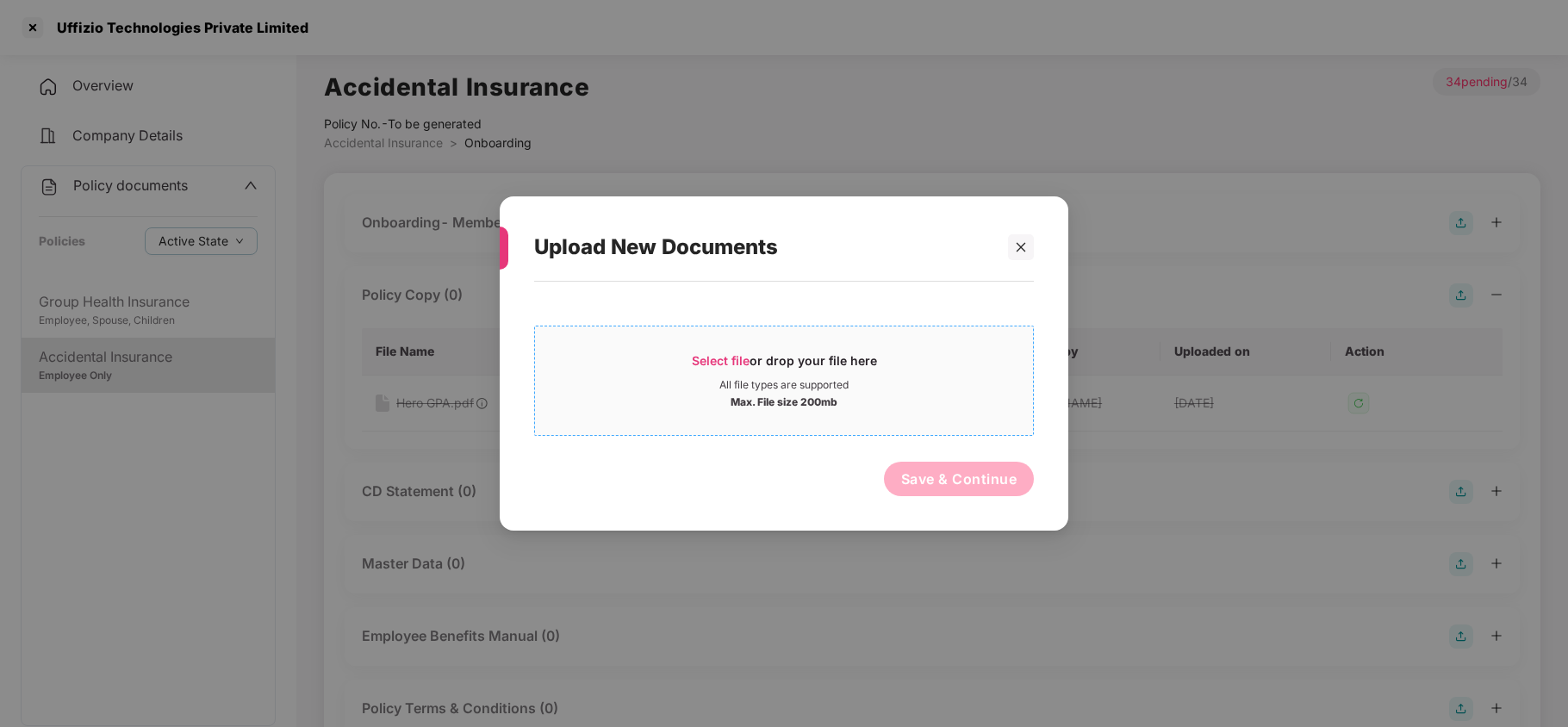
click at [739, 356] on span "Select file" at bounding box center [721, 360] width 58 height 15
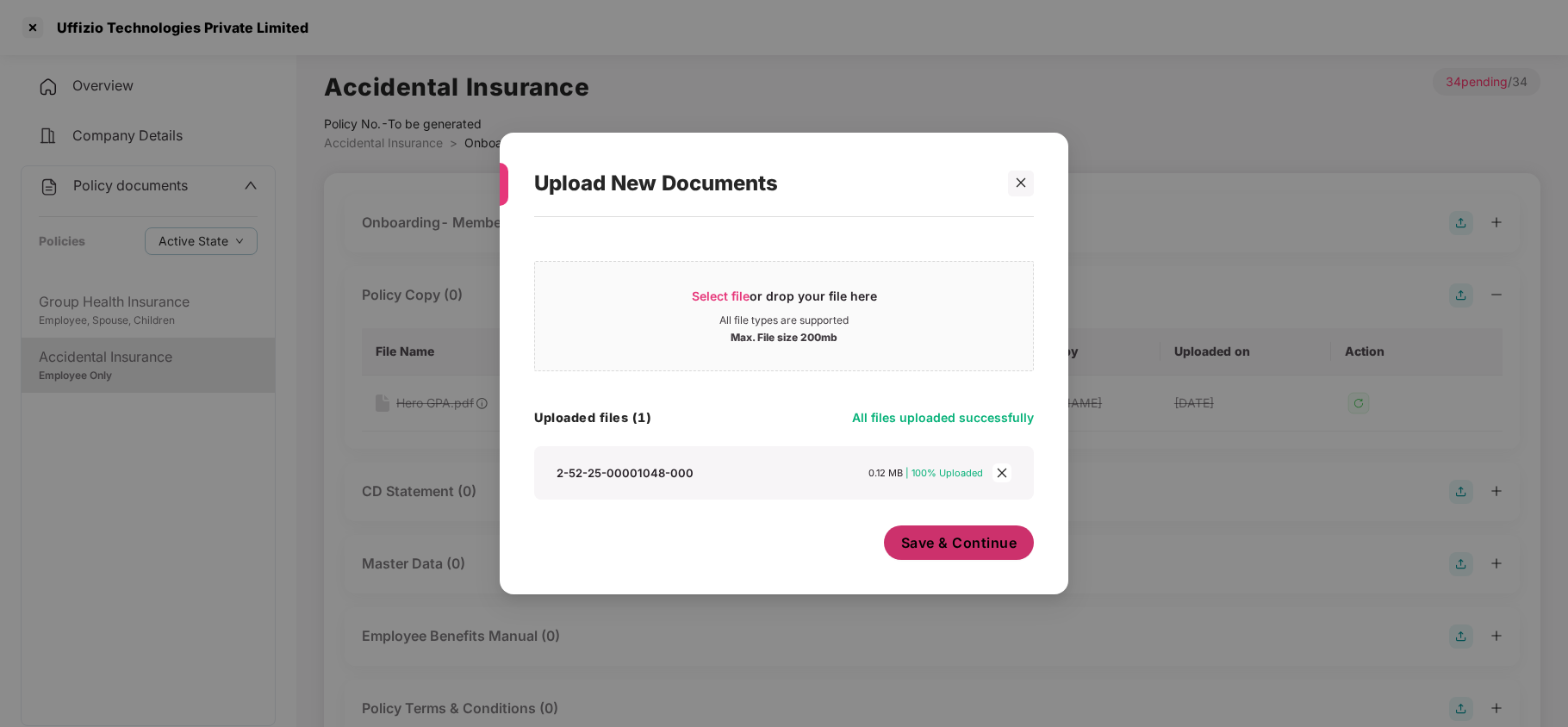
click at [973, 536] on span "Save & Continue" at bounding box center [959, 542] width 117 height 19
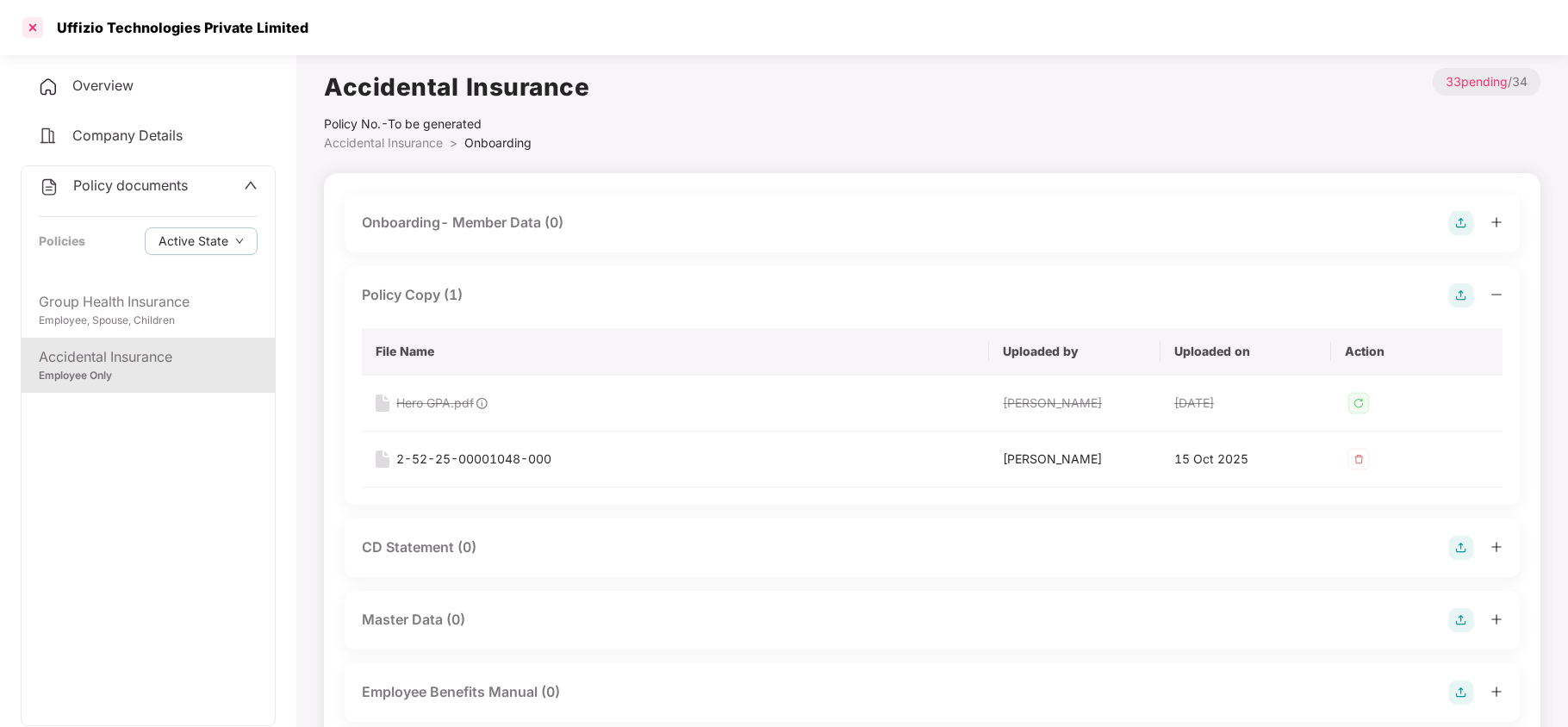
click at [39, 21] on div at bounding box center [33, 28] width 28 height 28
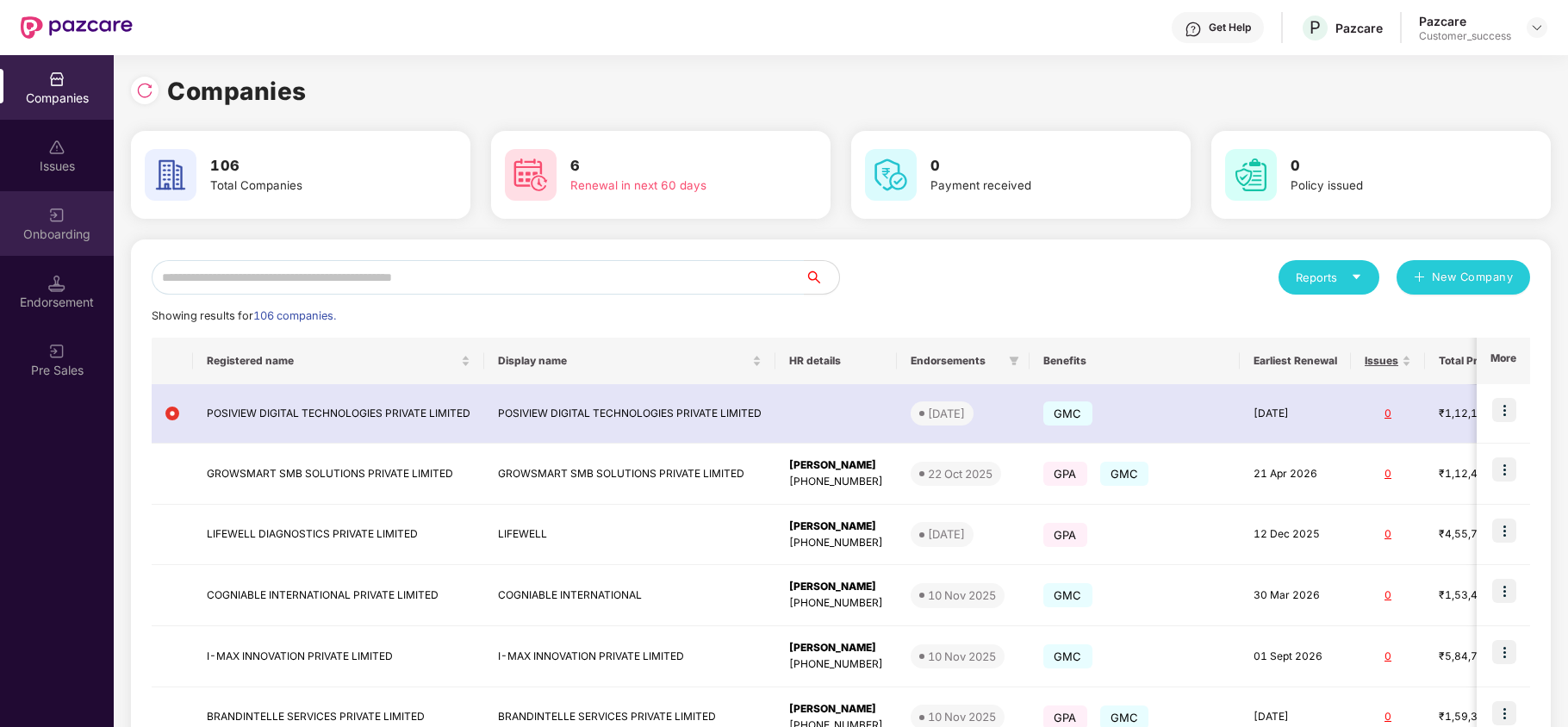
click at [49, 252] on div "Onboarding" at bounding box center [57, 223] width 114 height 64
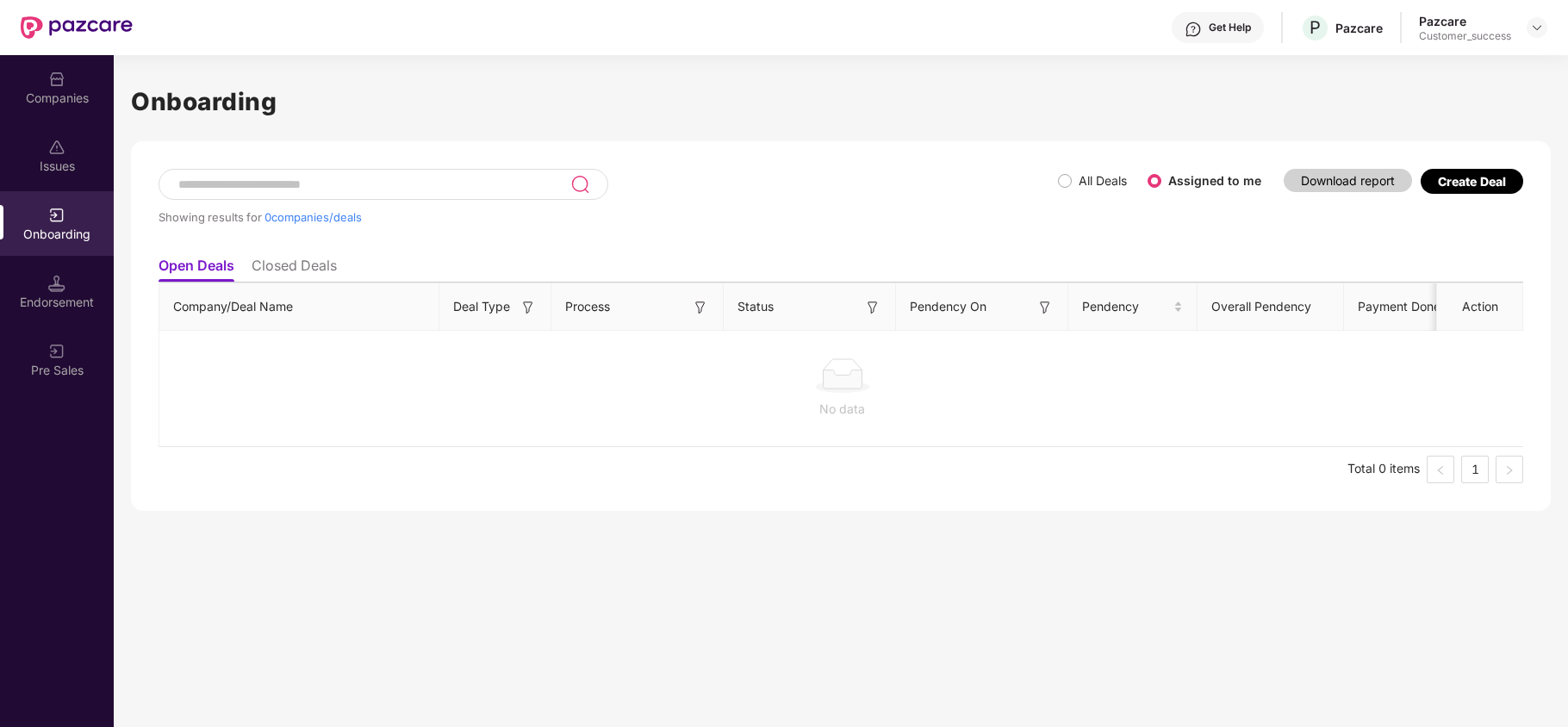
click at [66, 102] on div "Companies" at bounding box center [57, 98] width 114 height 17
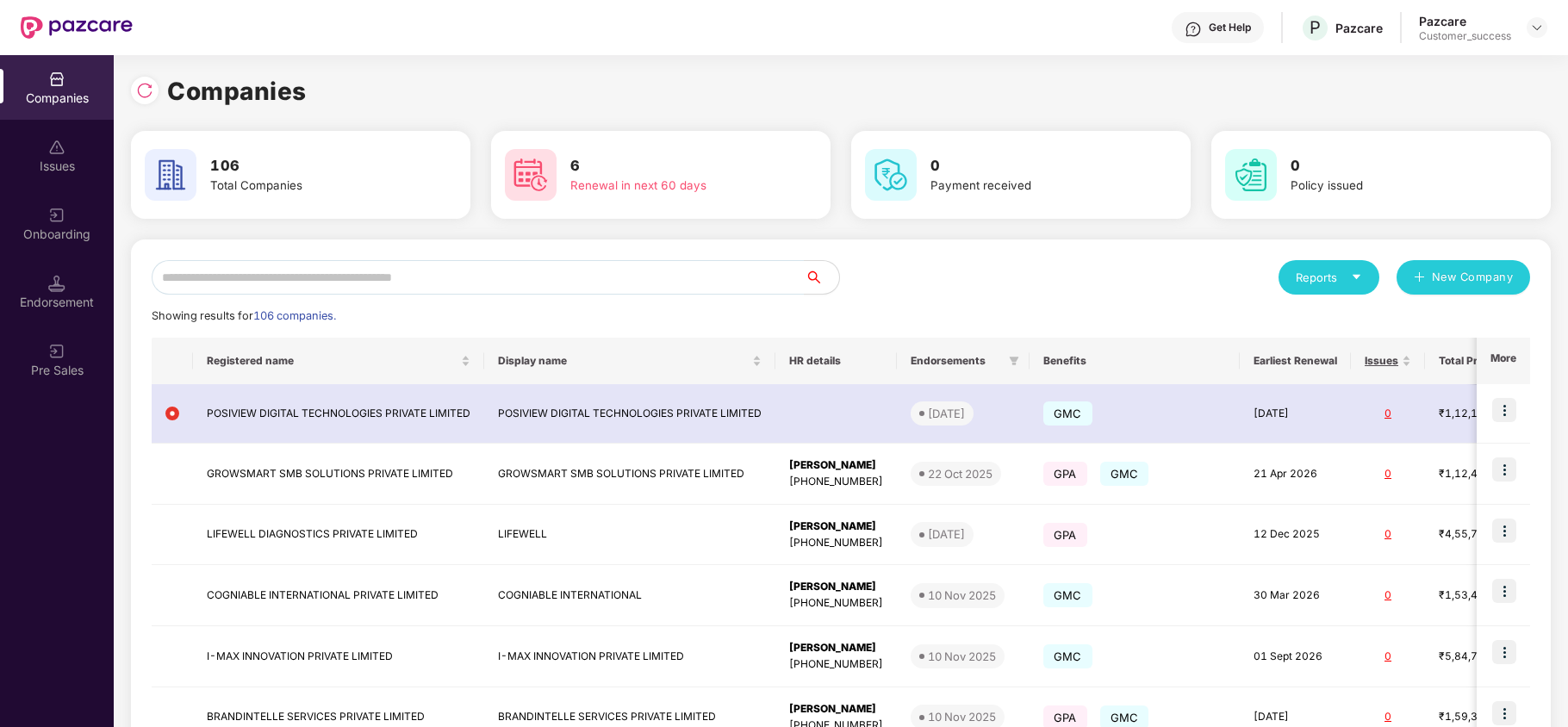
click at [1352, 277] on icon "caret-down" at bounding box center [1356, 277] width 11 height 11
click at [1348, 325] on div "Companies" at bounding box center [1320, 323] width 63 height 19
